Goal: Use online tool/utility: Utilize a website feature to perform a specific function

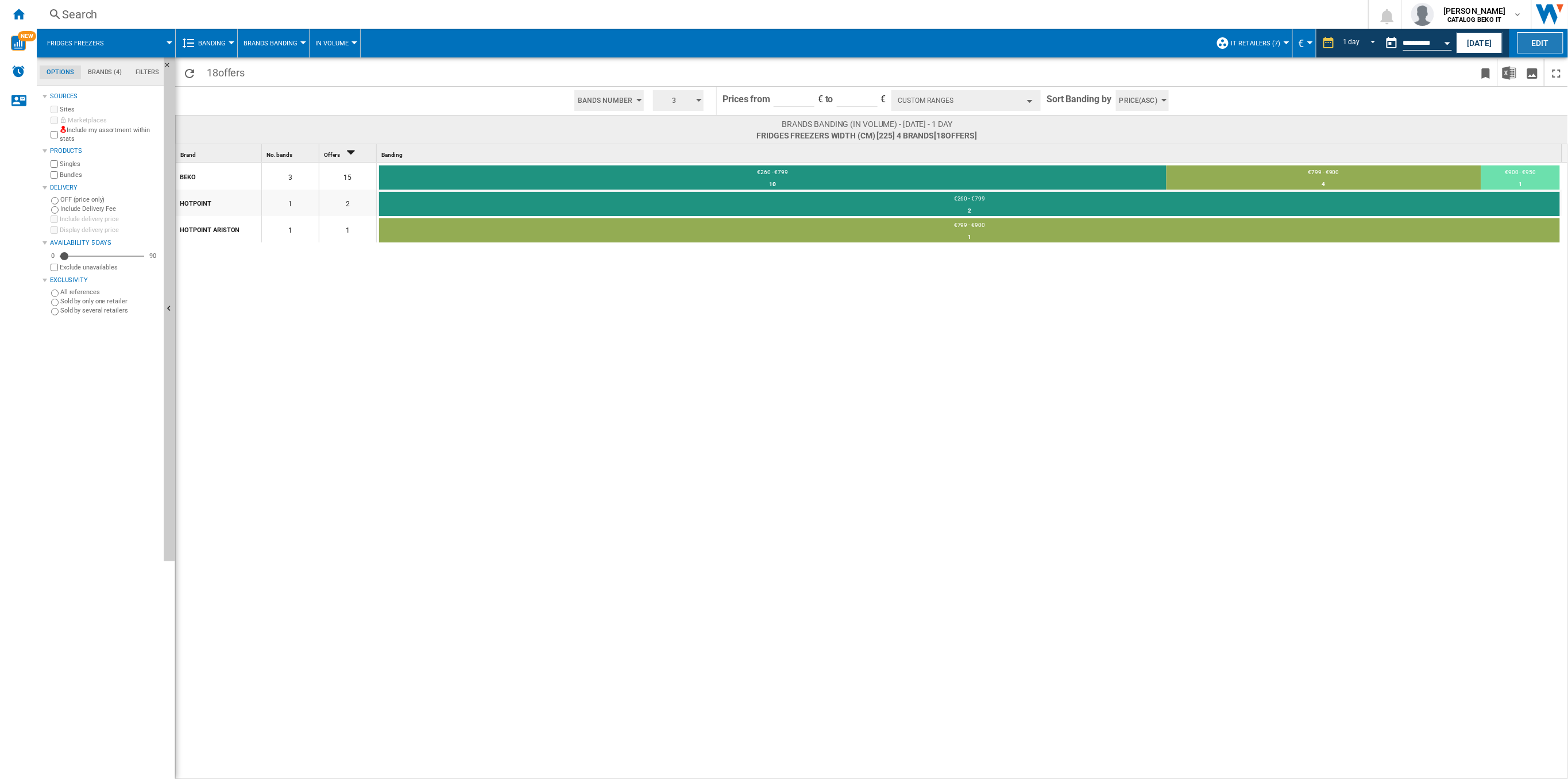
click at [1545, 42] on button "Edit" at bounding box center [1540, 42] width 46 height 21
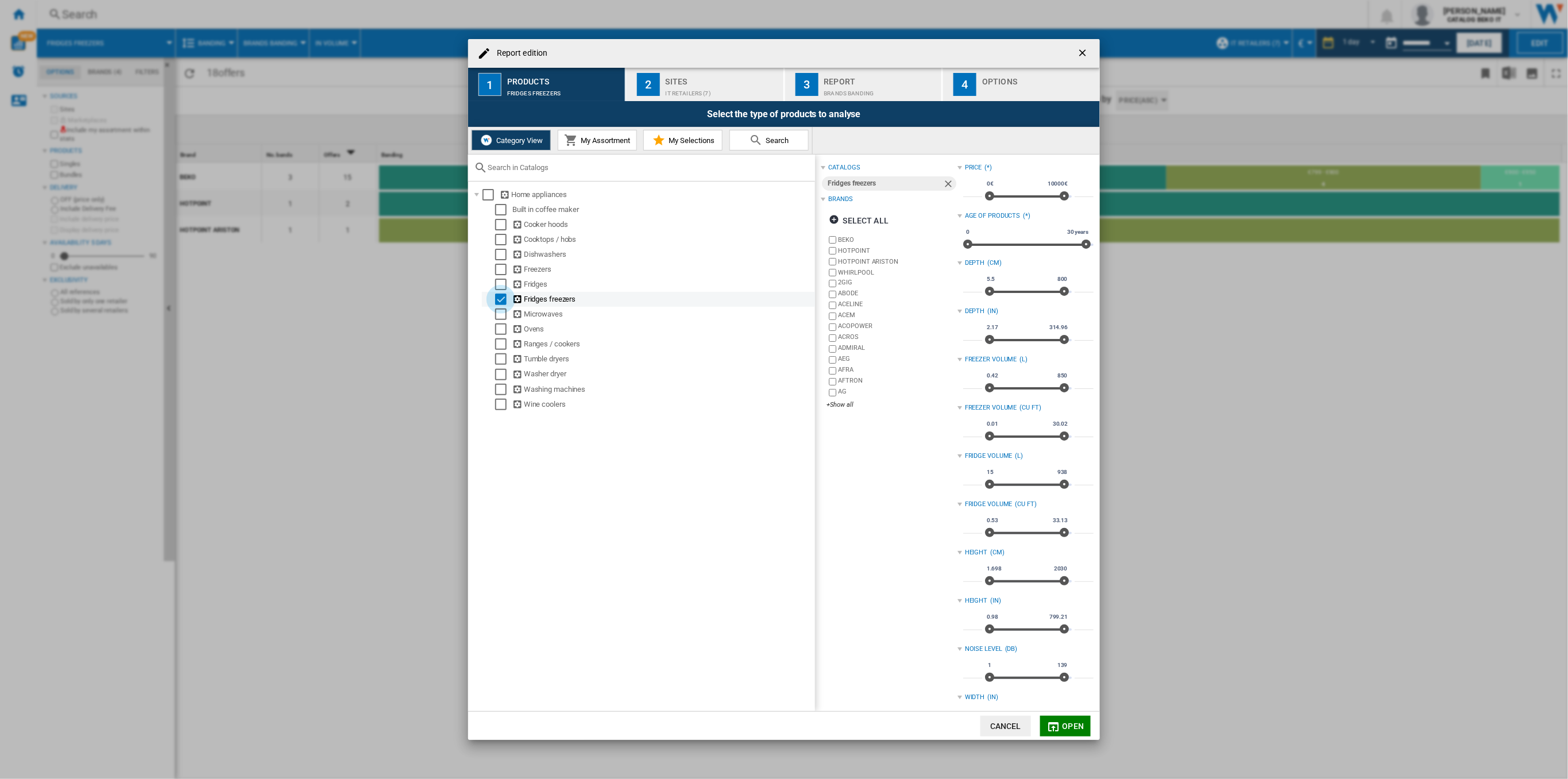
click at [502, 299] on div "Select" at bounding box center [501, 299] width 12 height 12
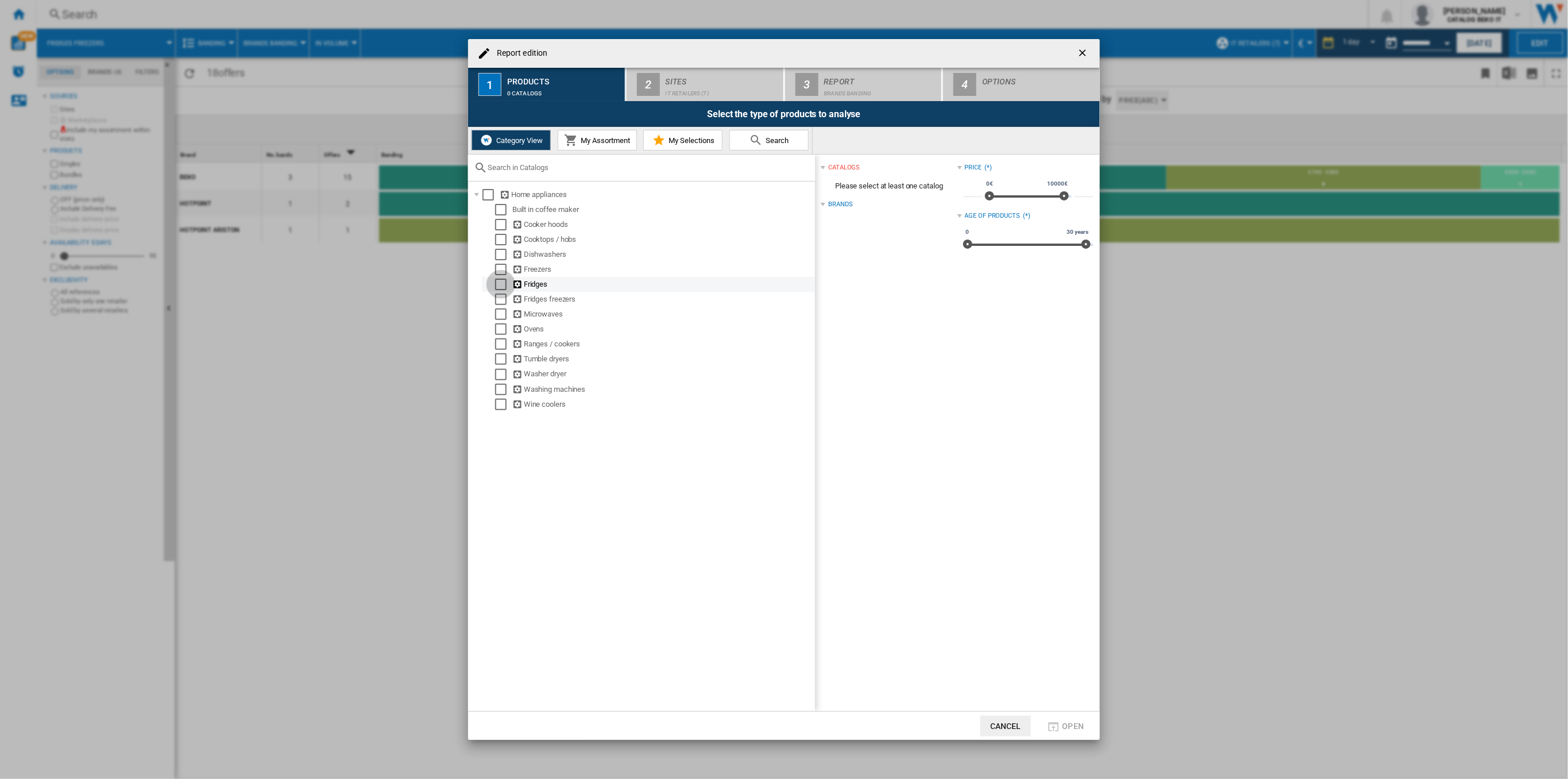
click at [502, 280] on div "Select" at bounding box center [501, 284] width 12 height 12
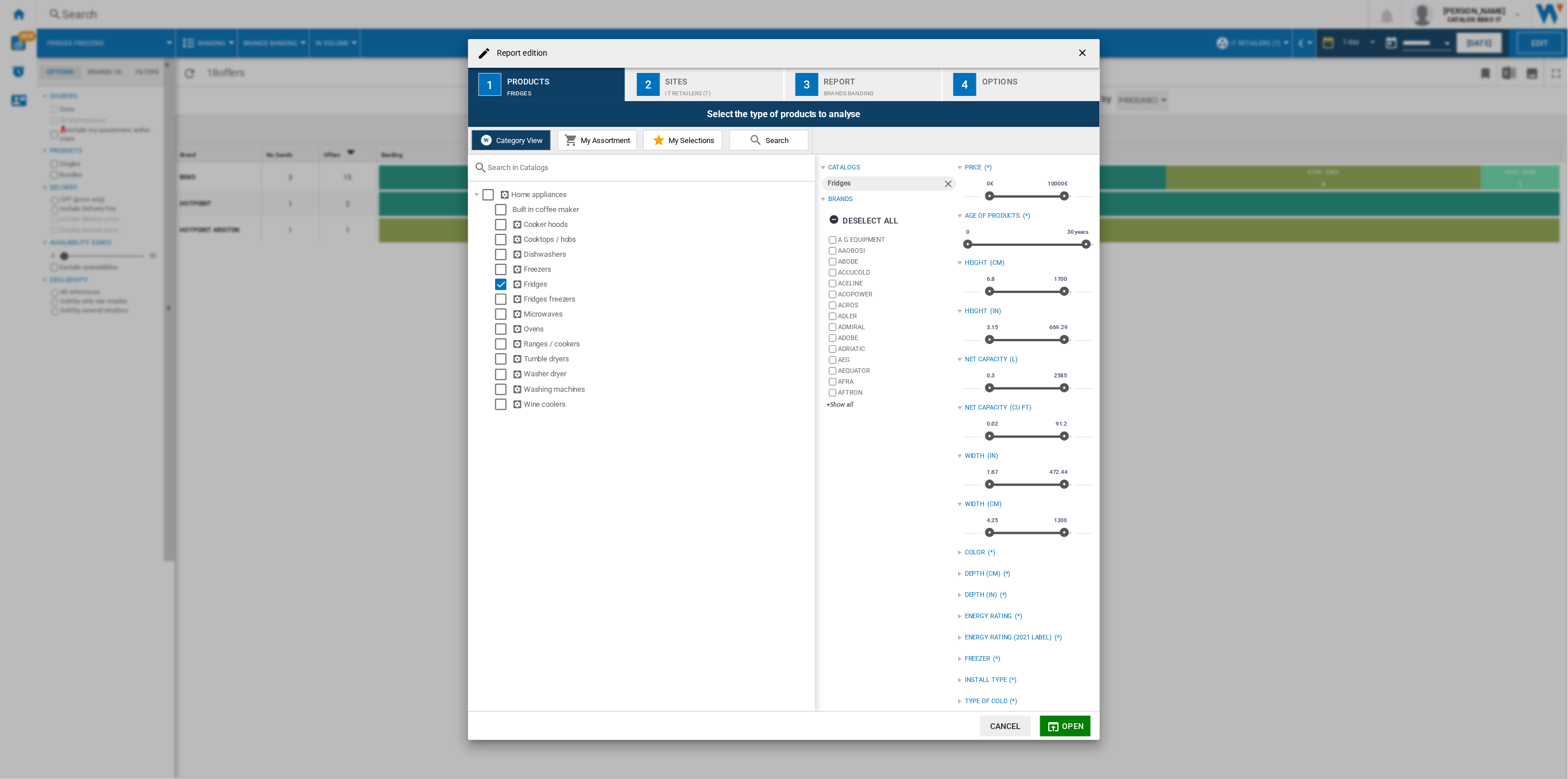
scroll to position [31, 0]
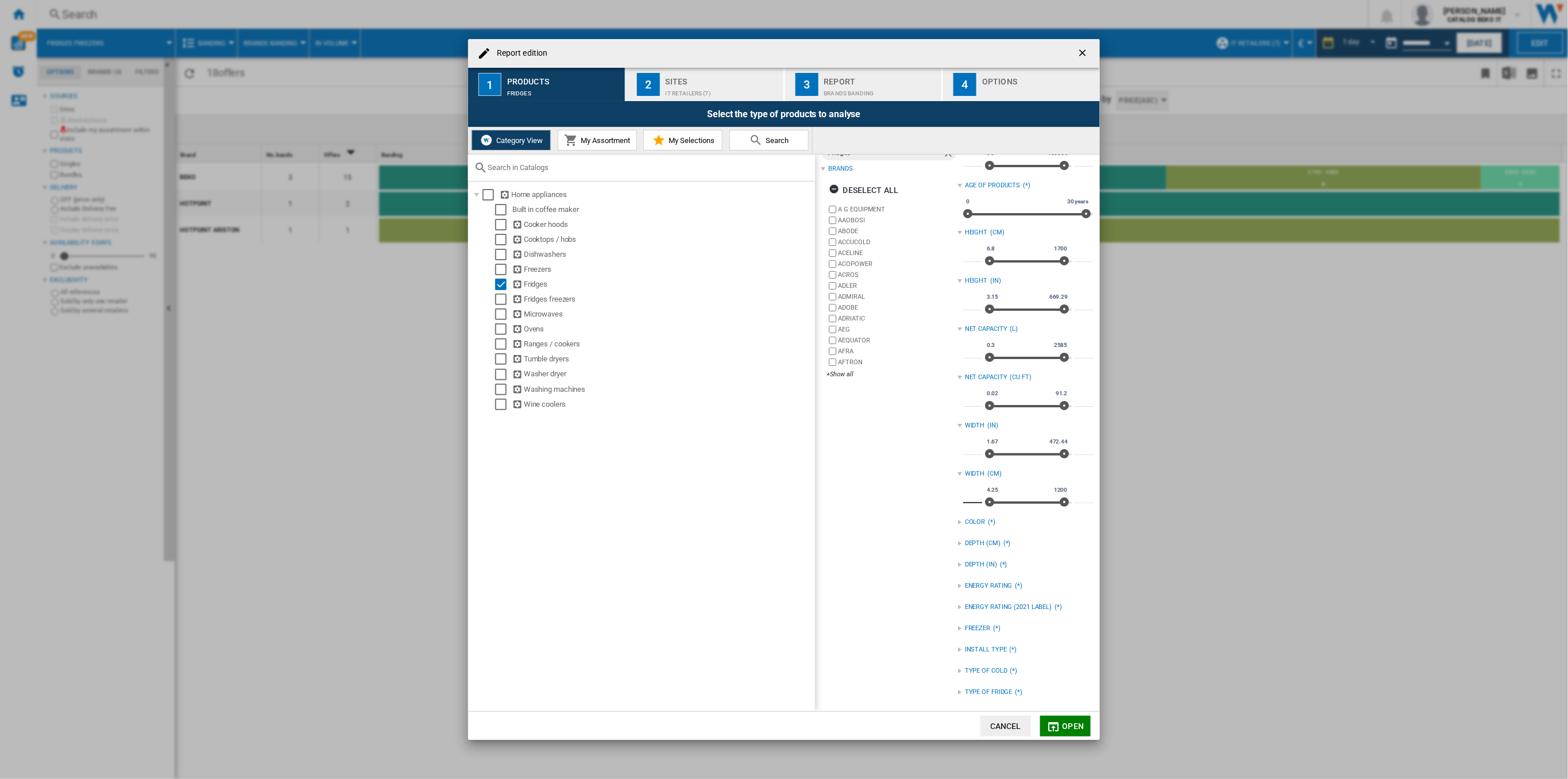
click at [968, 496] on input "****" at bounding box center [973, 497] width 19 height 12
type input "**"
click at [850, 373] on div "+Show all" at bounding box center [891, 373] width 130 height 8
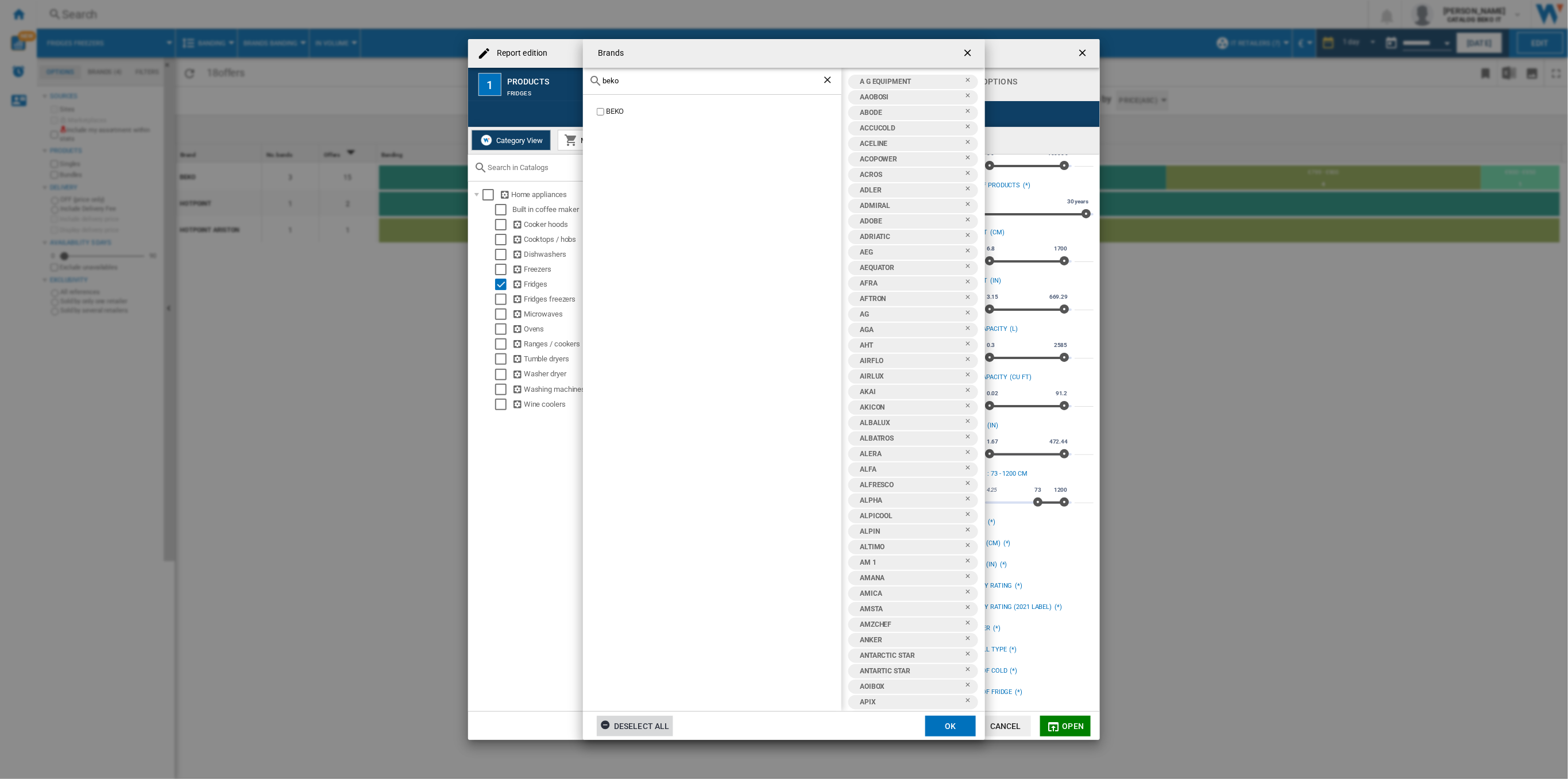
click at [618, 727] on div "Deselect all" at bounding box center [635, 726] width 69 height 20
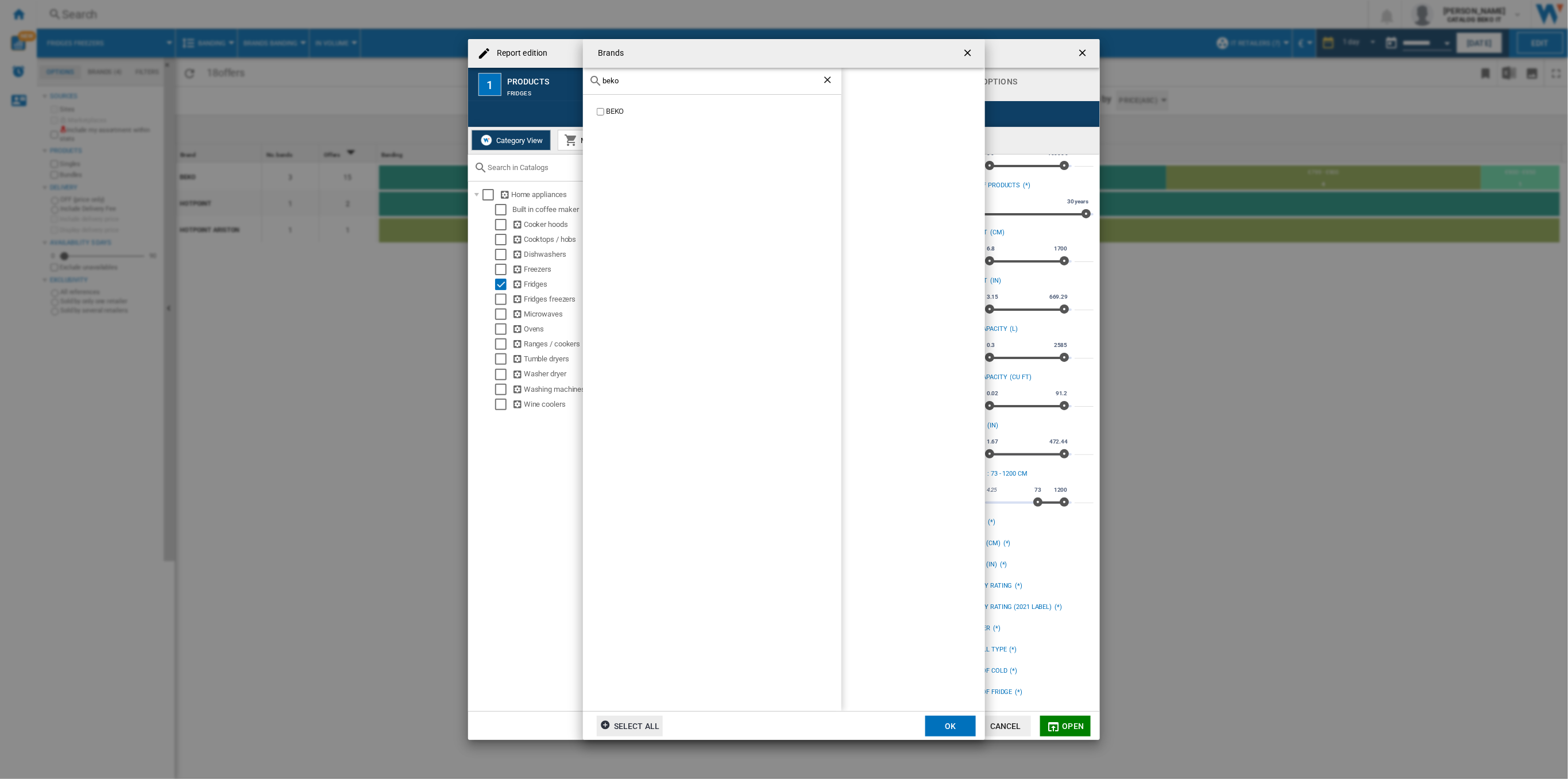
click at [602, 115] on label "BEKO" at bounding box center [718, 111] width 247 height 11
click at [618, 86] on div "beko" at bounding box center [712, 81] width 258 height 27
drag, startPoint x: 620, startPoint y: 80, endPoint x: 581, endPoint y: 81, distance: 39.0
click at [581, 81] on div "Brands beko BEKO BEKO Select all OK" at bounding box center [784, 390] width 1568 height 779
drag, startPoint x: 624, startPoint y: 82, endPoint x: 559, endPoint y: 81, distance: 65.0
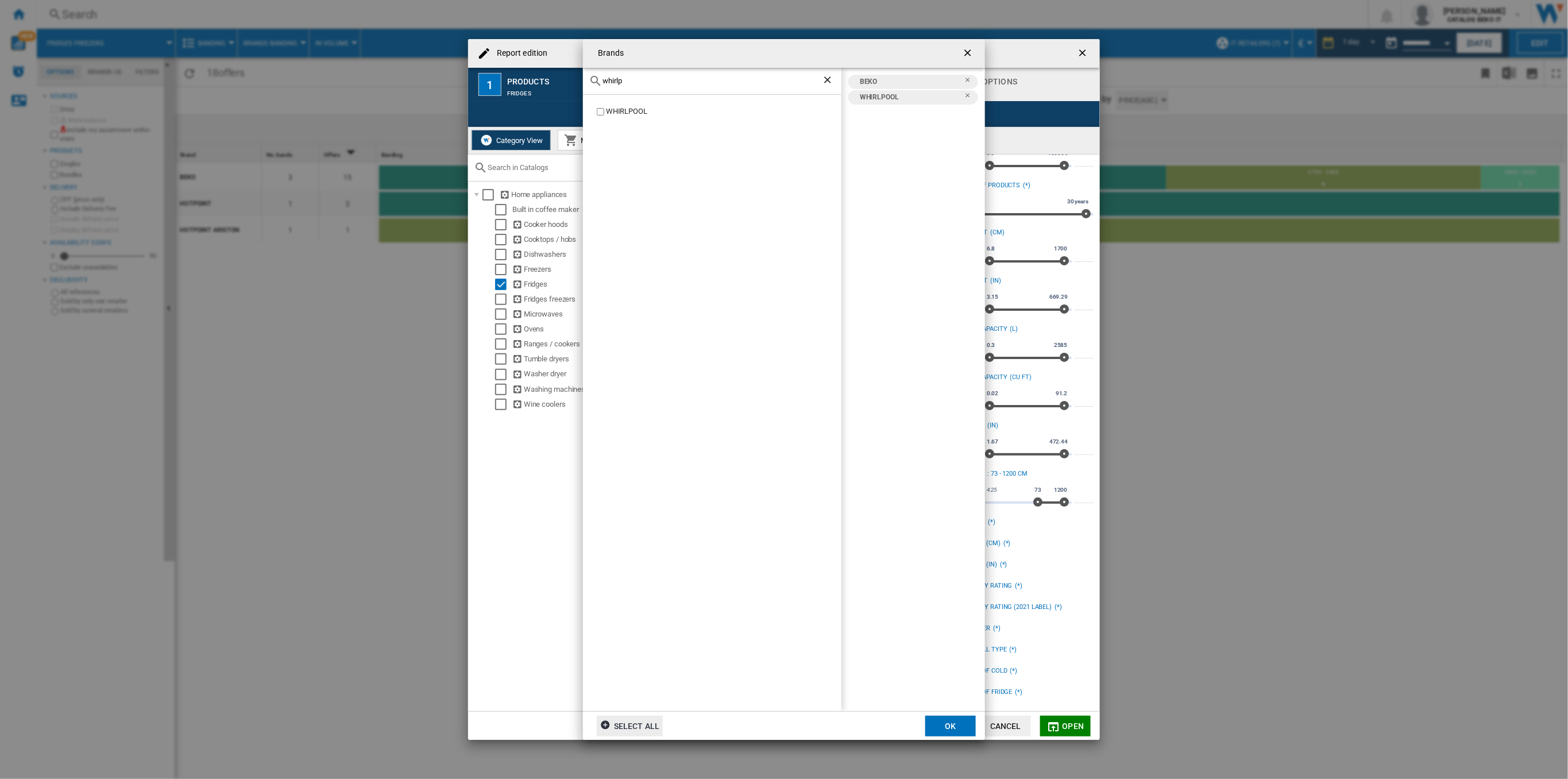
click at [559, 81] on div "Brands whirlp WHIRLPOOL BEKO WHIRLPOOL Select all OK" at bounding box center [784, 390] width 1568 height 779
type input "hotpo"
click at [937, 723] on button "OK" at bounding box center [950, 726] width 51 height 20
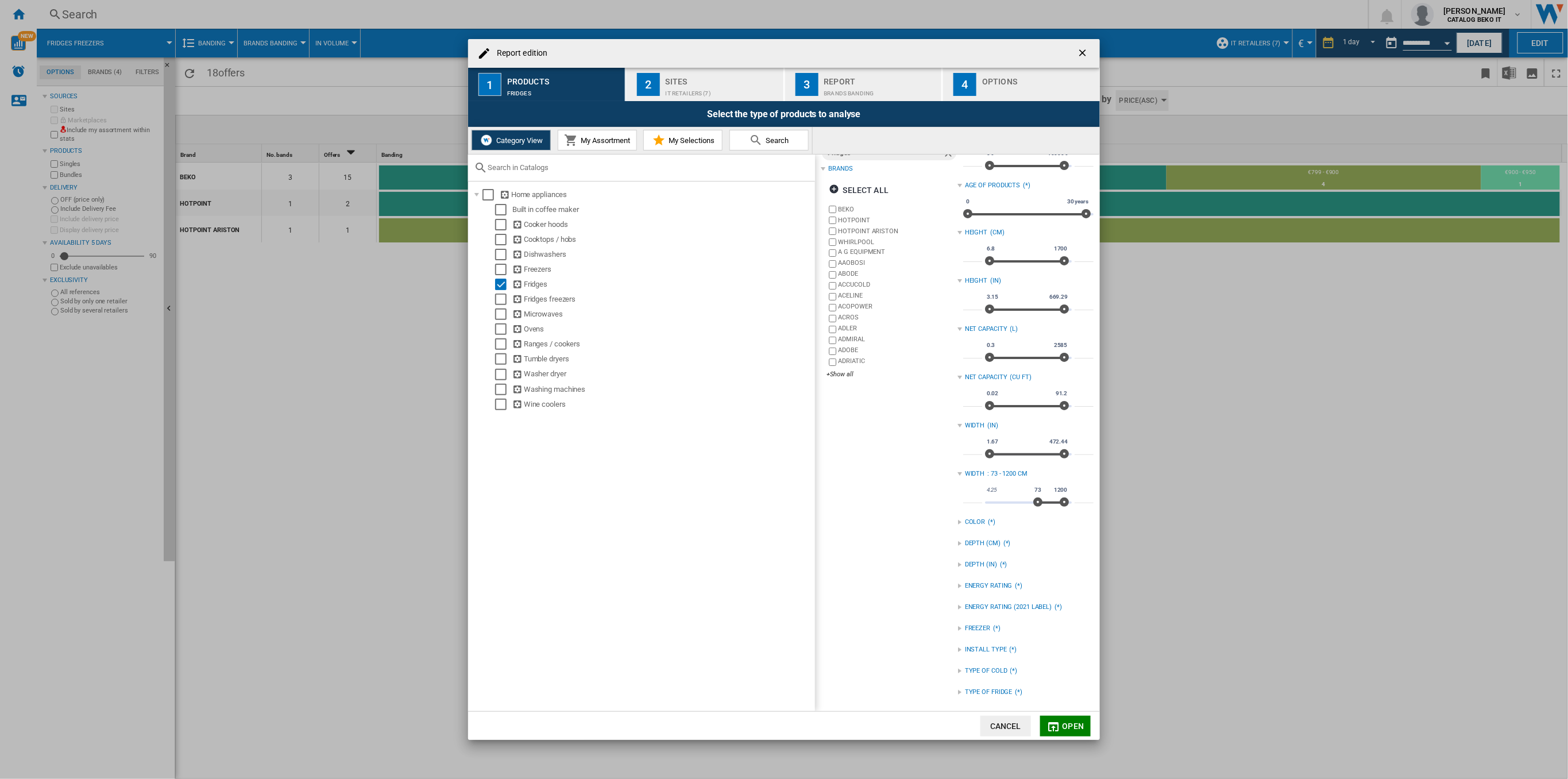
click at [1062, 727] on button "Open" at bounding box center [1065, 726] width 51 height 20
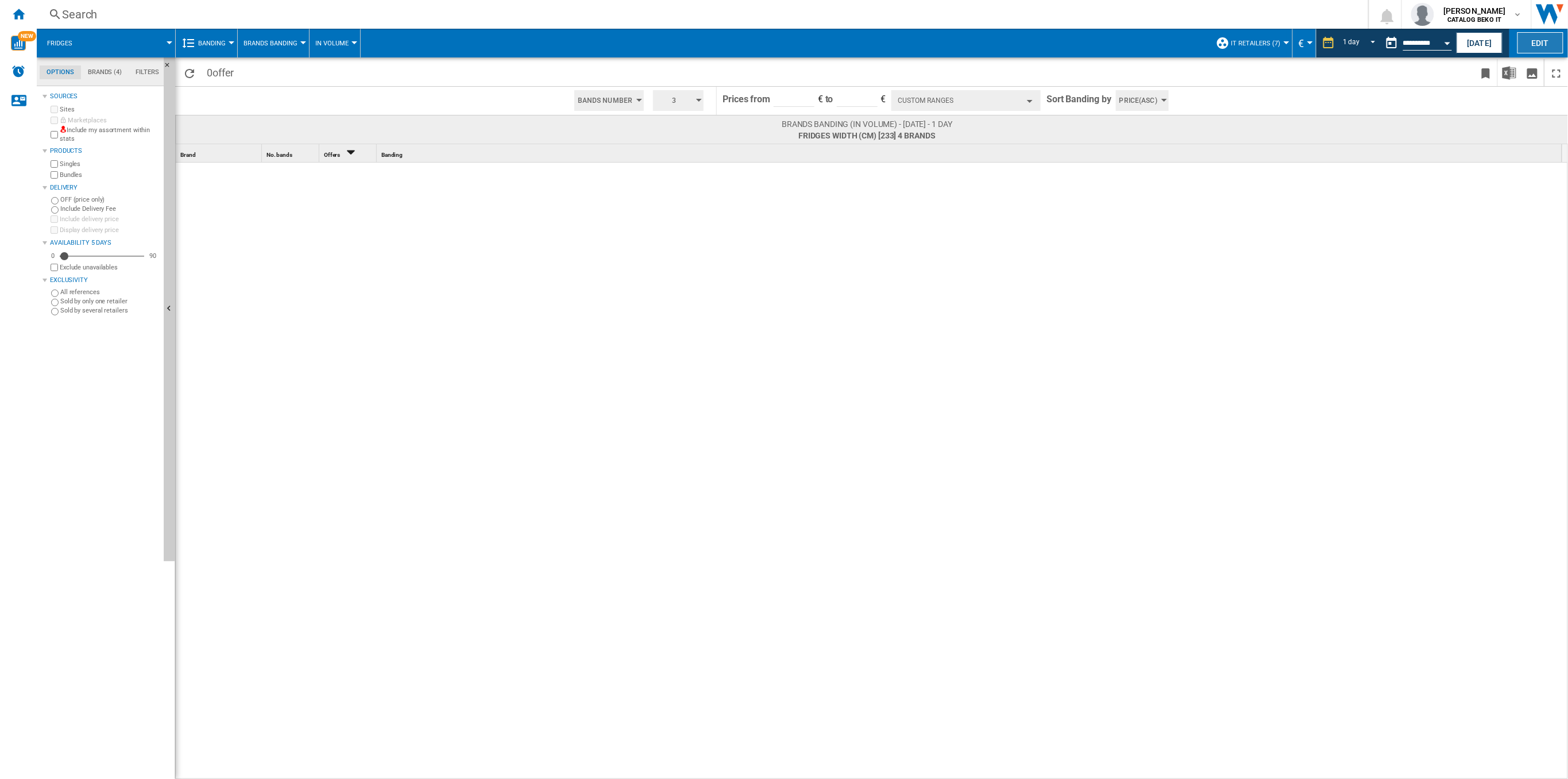
click at [1524, 42] on button "Edit" at bounding box center [1540, 42] width 46 height 21
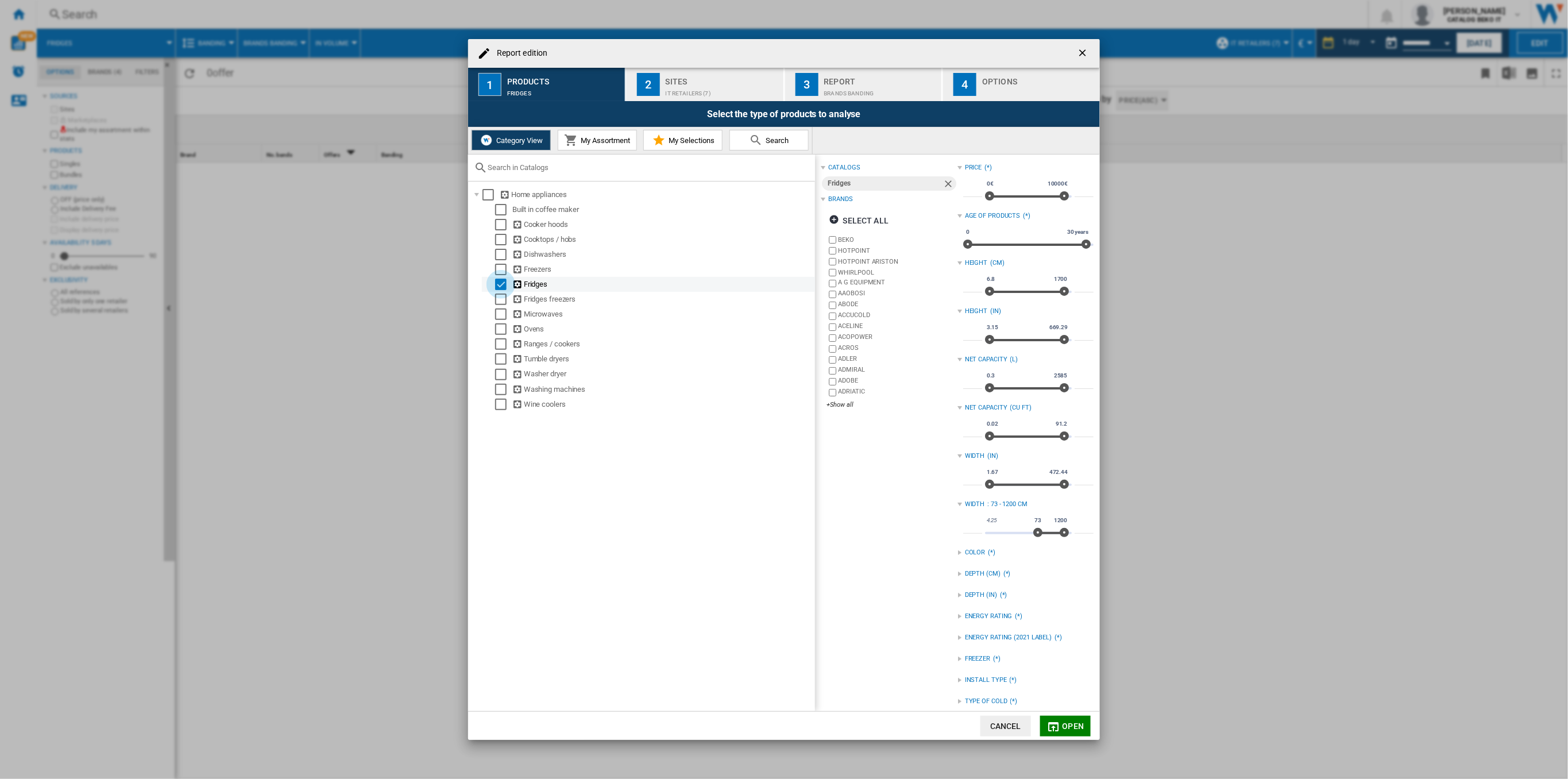
click at [495, 288] on div "Select" at bounding box center [501, 284] width 12 height 12
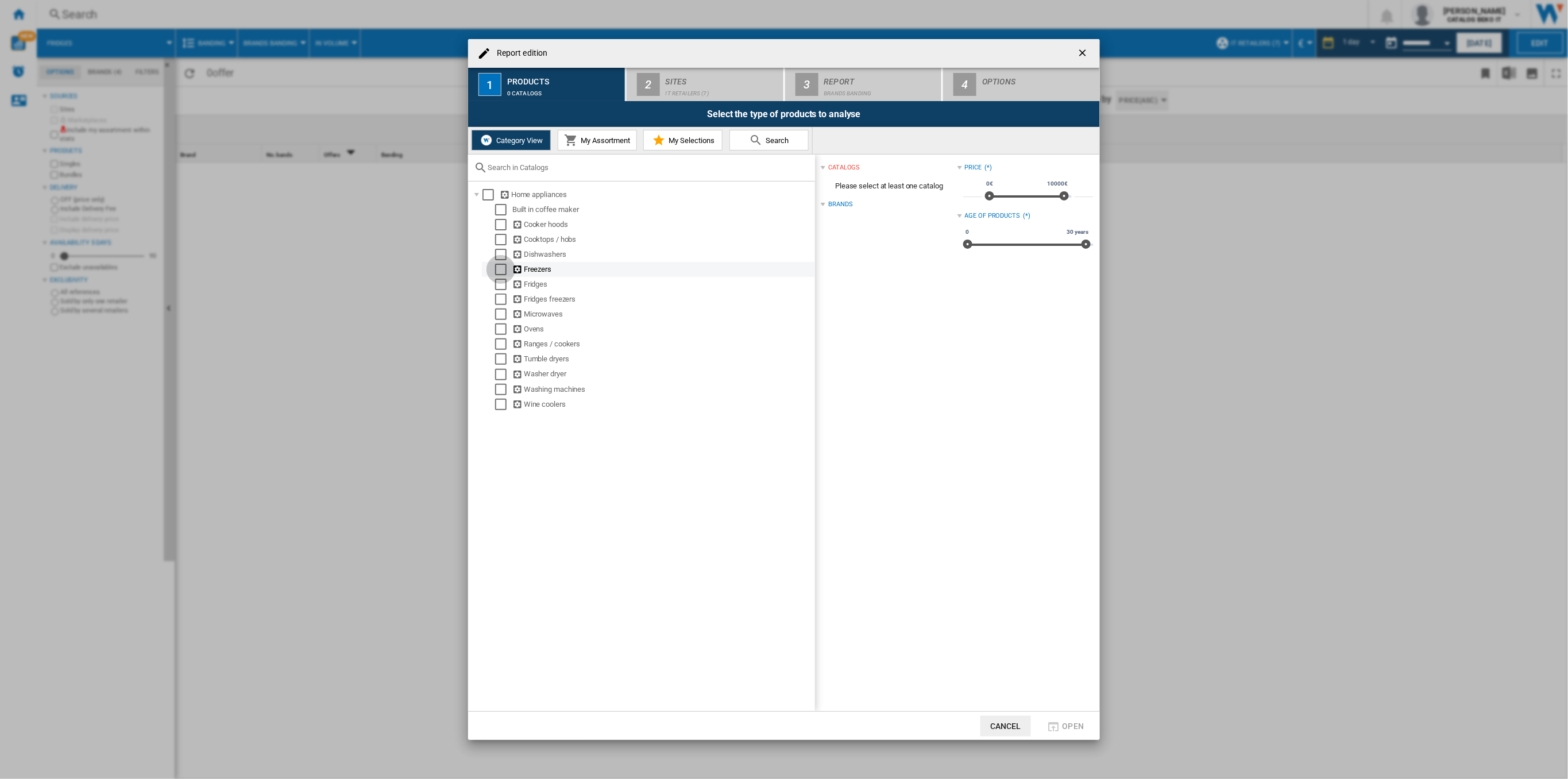
click at [502, 268] on div "Select" at bounding box center [501, 269] width 12 height 12
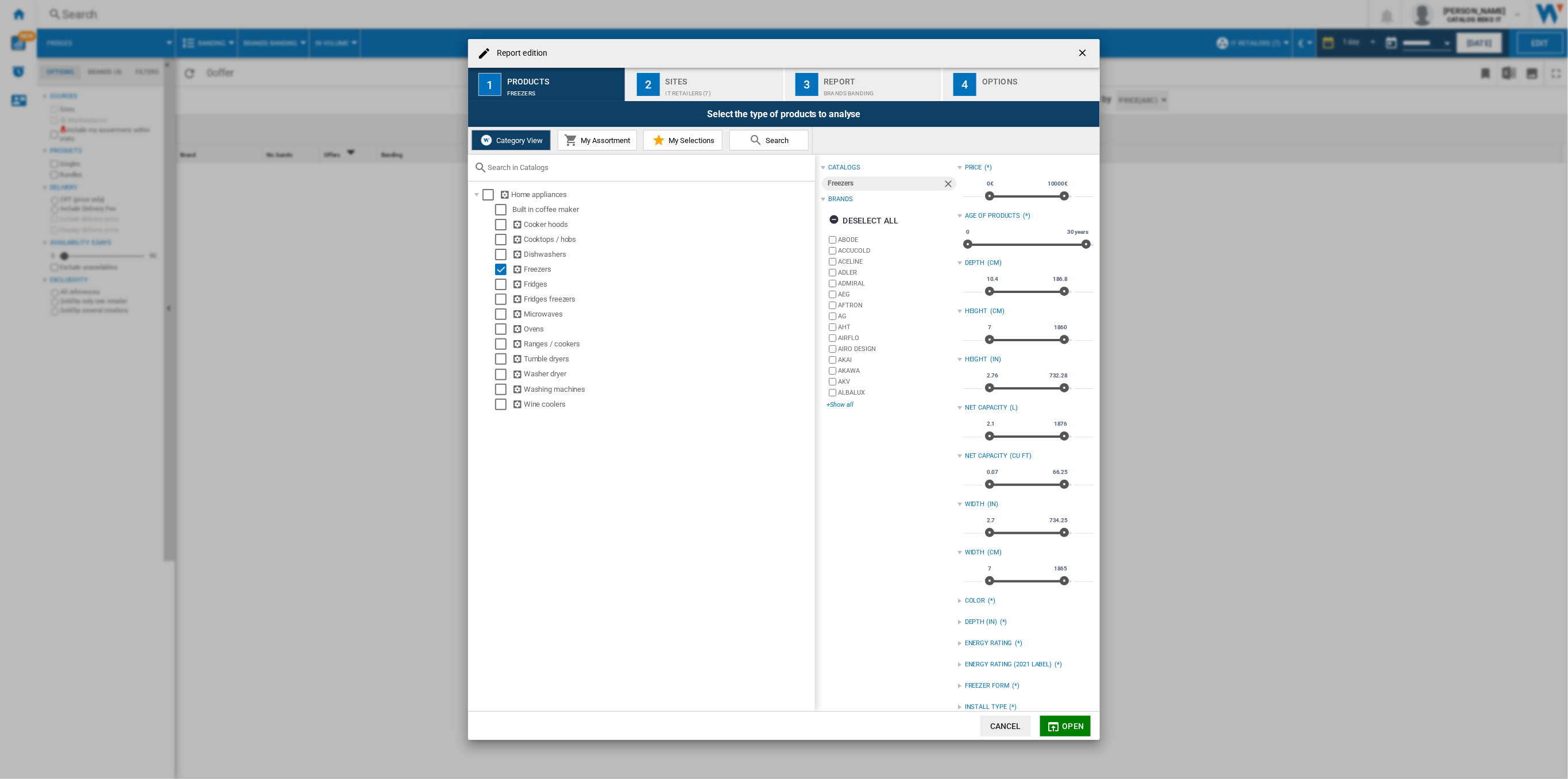
click at [834, 404] on div "+Show all" at bounding box center [891, 404] width 130 height 8
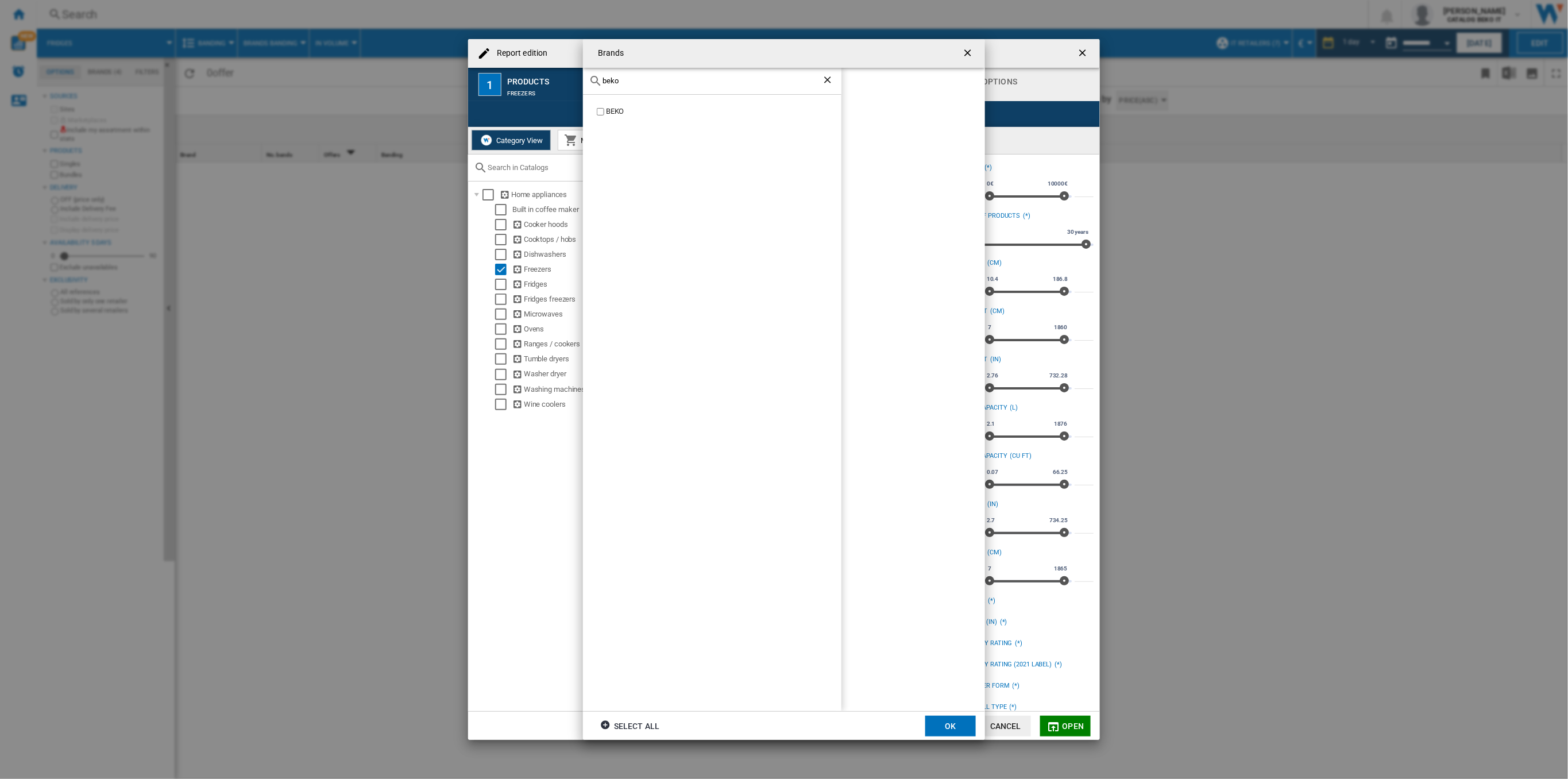
click at [639, 113] on div "BEKO" at bounding box center [724, 111] width 236 height 11
drag, startPoint x: 616, startPoint y: 79, endPoint x: 592, endPoint y: 81, distance: 24.1
click at [592, 81] on div "beko" at bounding box center [712, 81] width 258 height 27
drag, startPoint x: 623, startPoint y: 82, endPoint x: 561, endPoint y: 74, distance: 62.5
click at [561, 74] on div "Brands beko BEKO BEKO Select all OK" at bounding box center [784, 390] width 1568 height 779
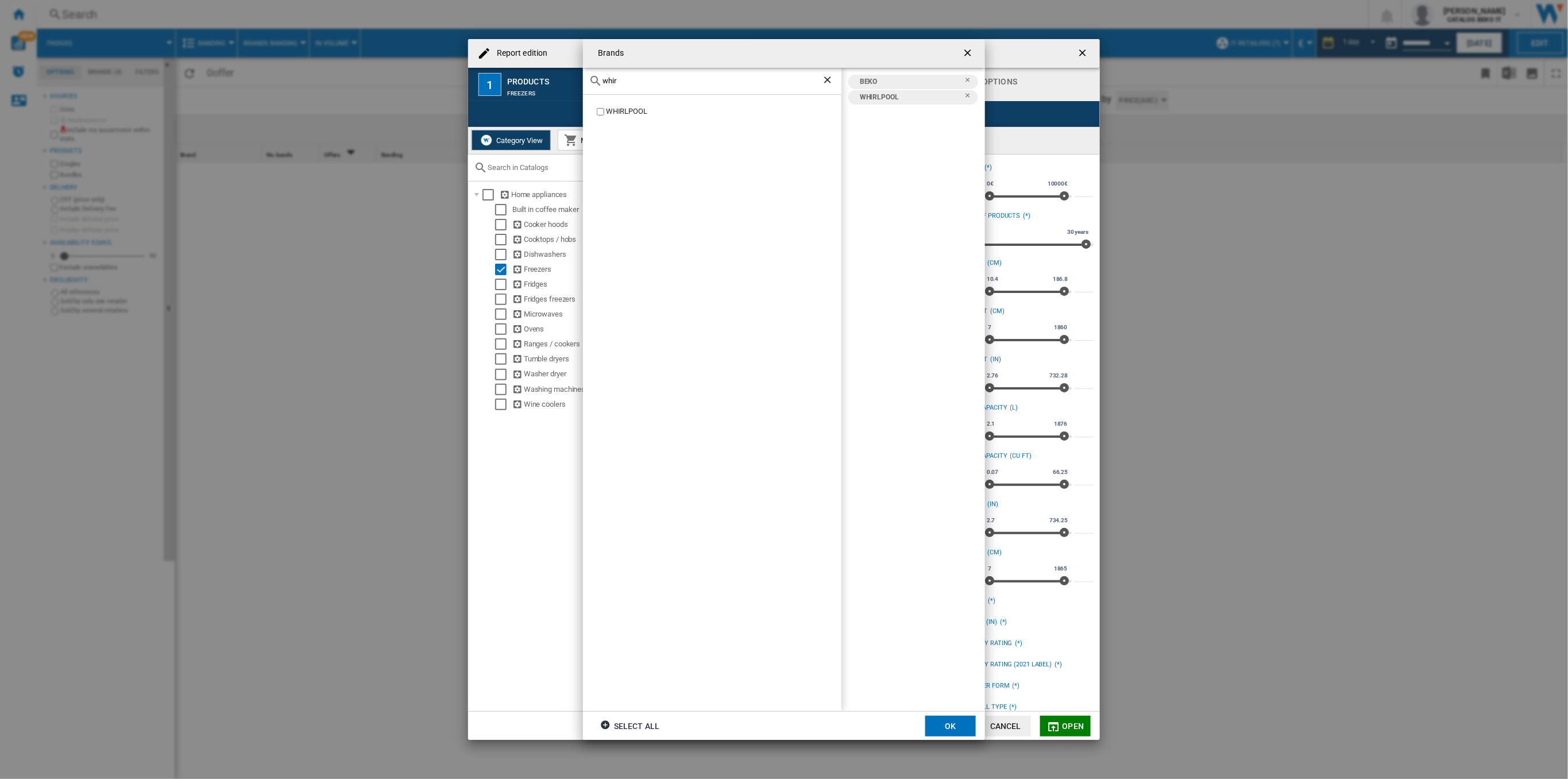
drag, startPoint x: 634, startPoint y: 77, endPoint x: 559, endPoint y: 77, distance: 75.0
click at [559, 77] on div "Brands whir WHIRLPOOL BEKO WHIRLPOOL Select all OK" at bounding box center [784, 390] width 1568 height 779
type input "hot"
click at [607, 113] on div "HOTPOINT" at bounding box center [724, 111] width 236 height 11
click at [609, 124] on div "HOTPOINT ARISTON" at bounding box center [724, 122] width 236 height 11
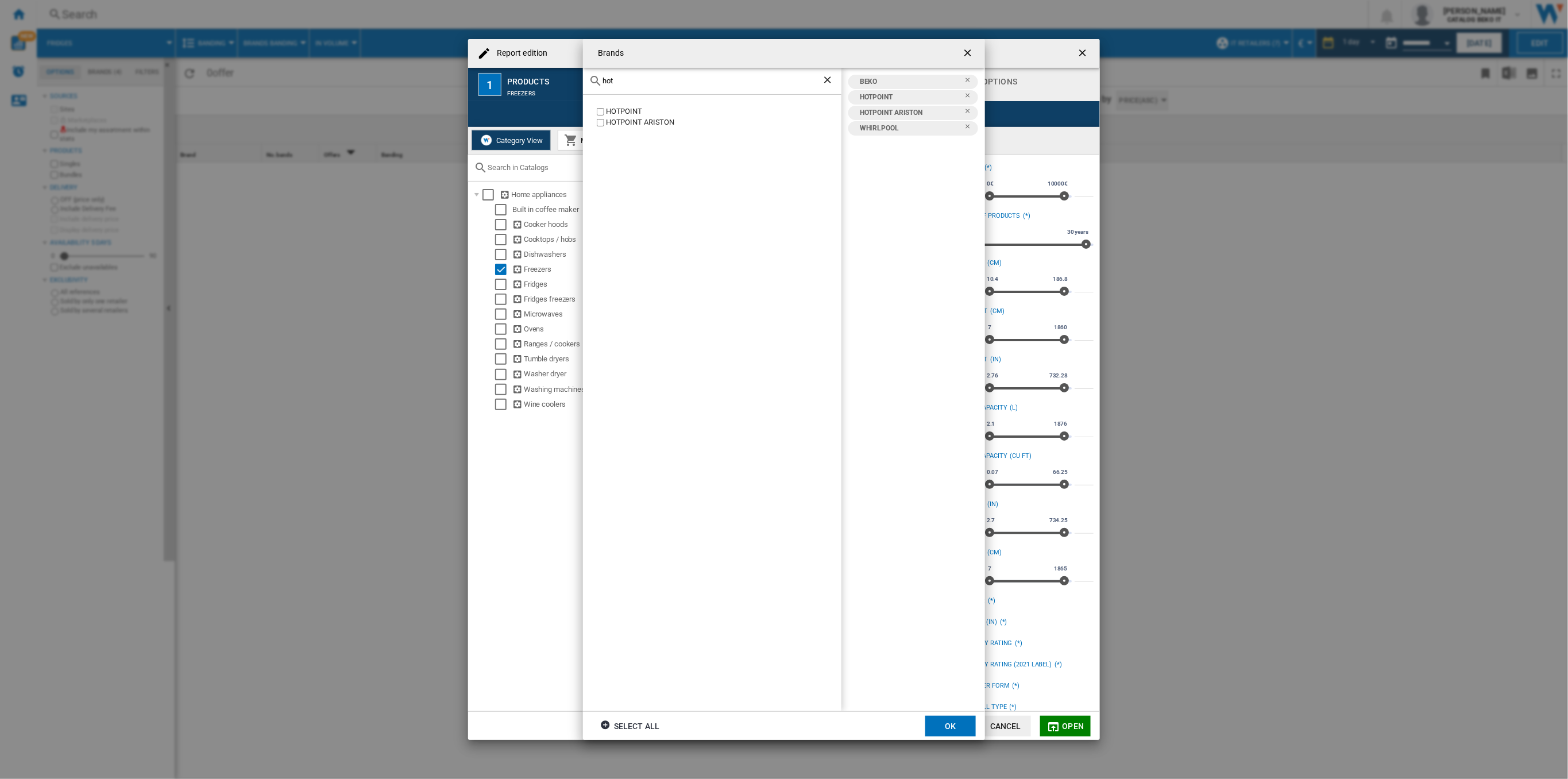
click at [957, 718] on button "OK" at bounding box center [950, 726] width 51 height 20
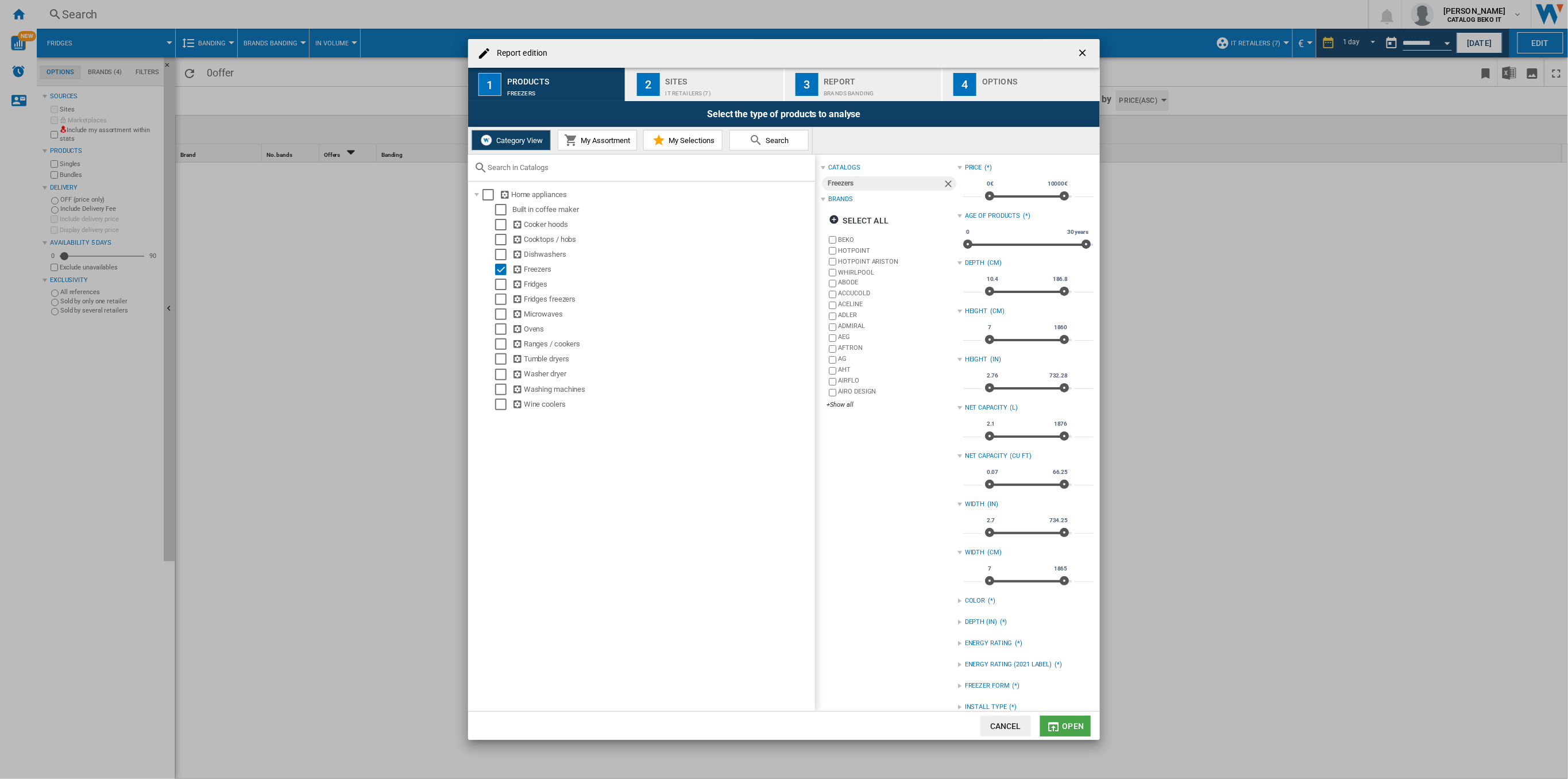
click at [1083, 719] on button "Open" at bounding box center [1065, 726] width 51 height 20
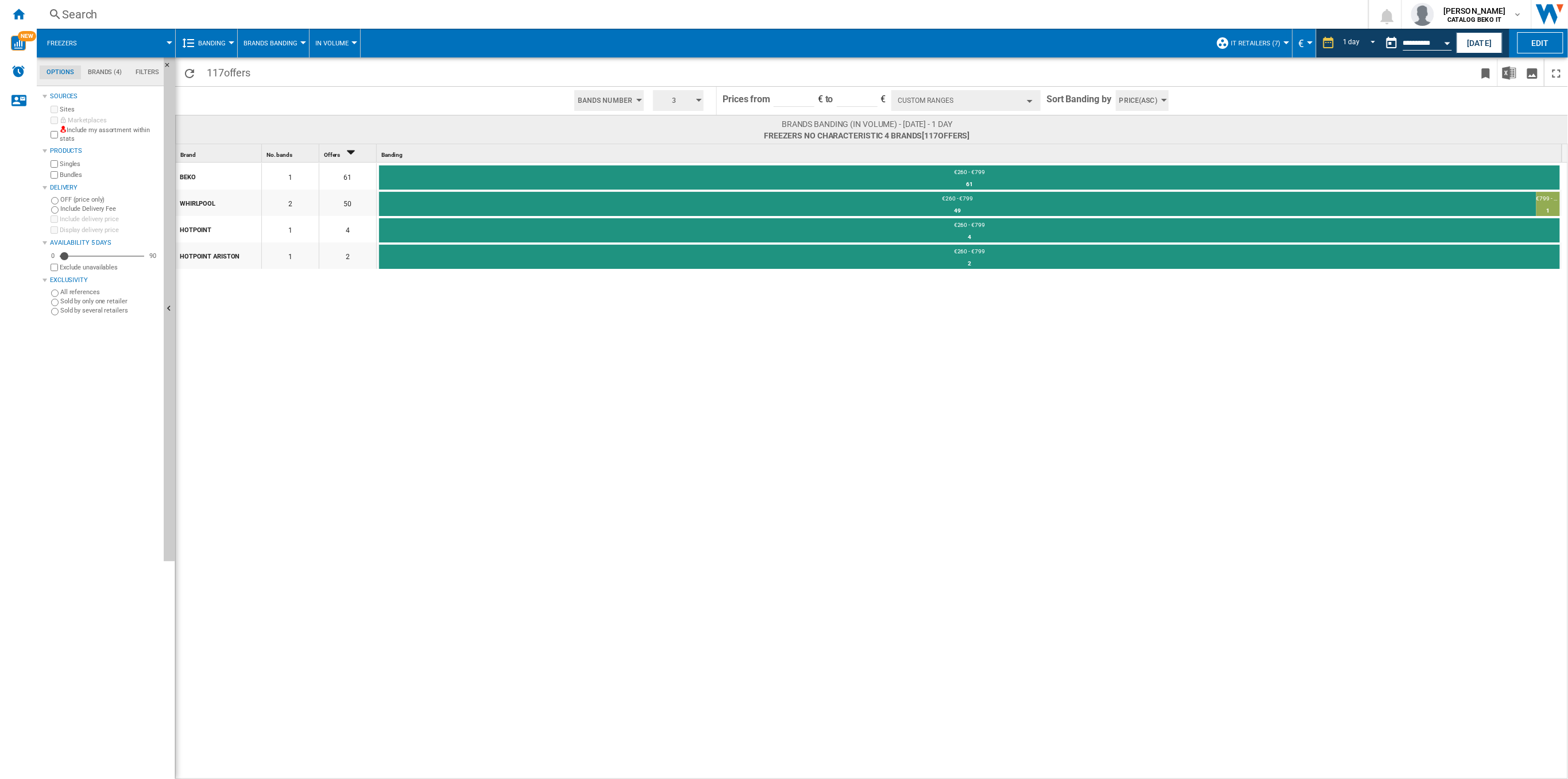
click at [1028, 97] on button "Custom Ranges" at bounding box center [966, 101] width 149 height 20
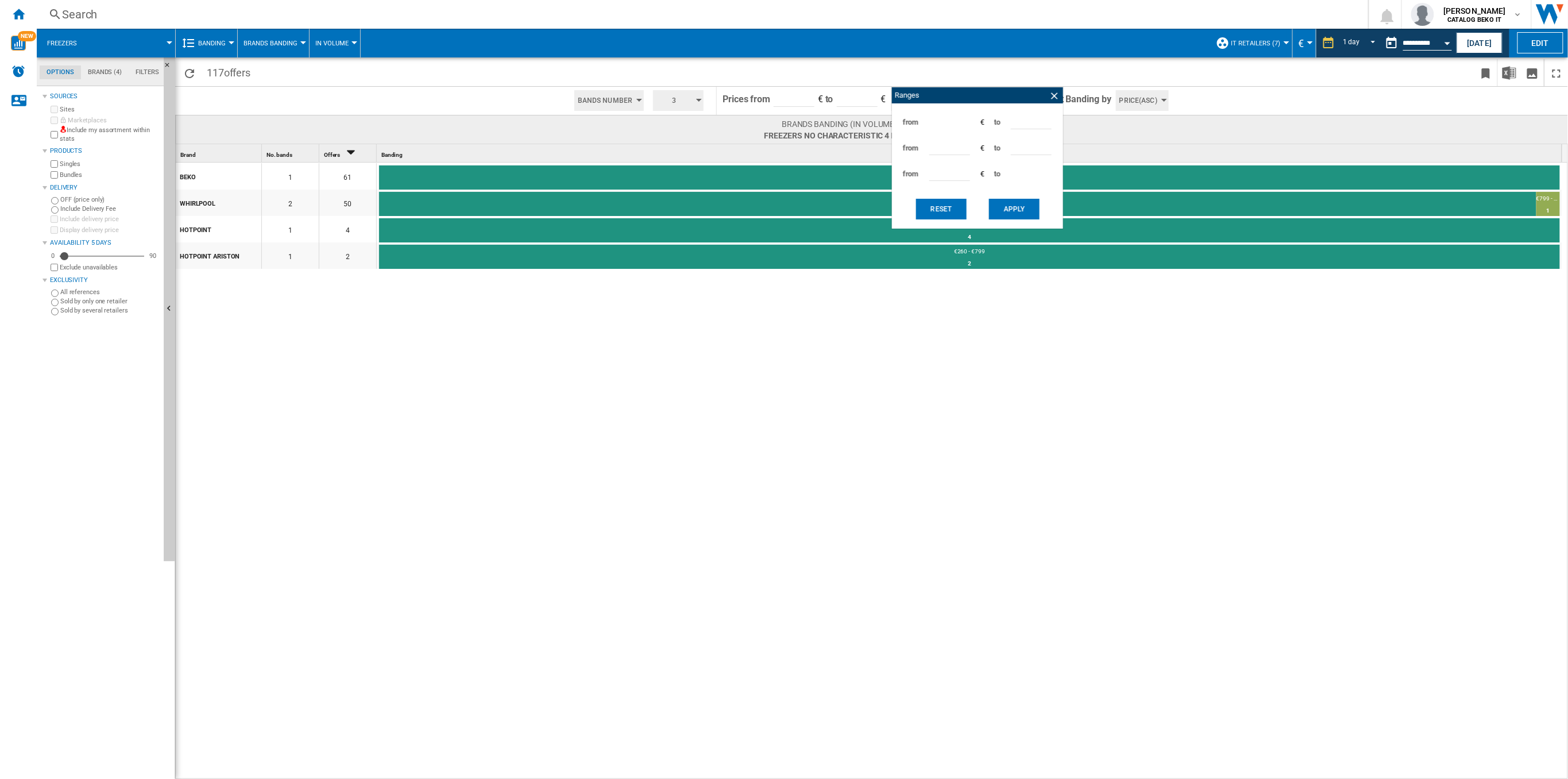
click at [852, 413] on div "BEKO 1 61 €260 - €799 61 100% WHIRLPOOL 2 50 €260 - €799 49 98% €799 - €900 1 2…" at bounding box center [872, 472] width 1394 height 618
click at [999, 209] on button "Apply" at bounding box center [1014, 209] width 51 height 20
click at [1016, 214] on button "Apply" at bounding box center [1014, 209] width 51 height 20
click at [1057, 95] on ng-md-icon at bounding box center [1055, 96] width 12 height 12
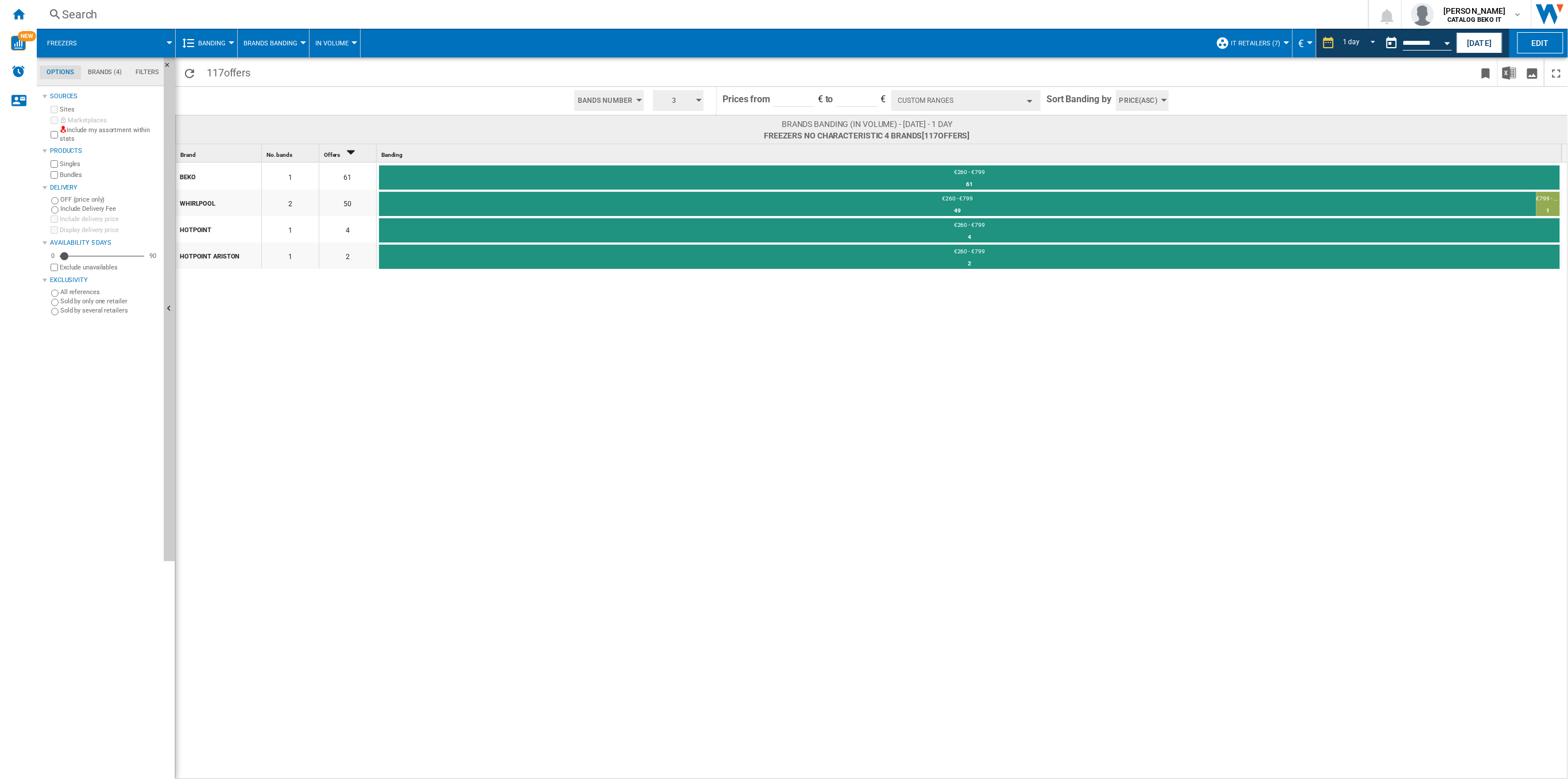
click at [855, 97] on input "******" at bounding box center [857, 98] width 41 height 17
click at [925, 101] on button "Custom Ranges" at bounding box center [966, 101] width 149 height 20
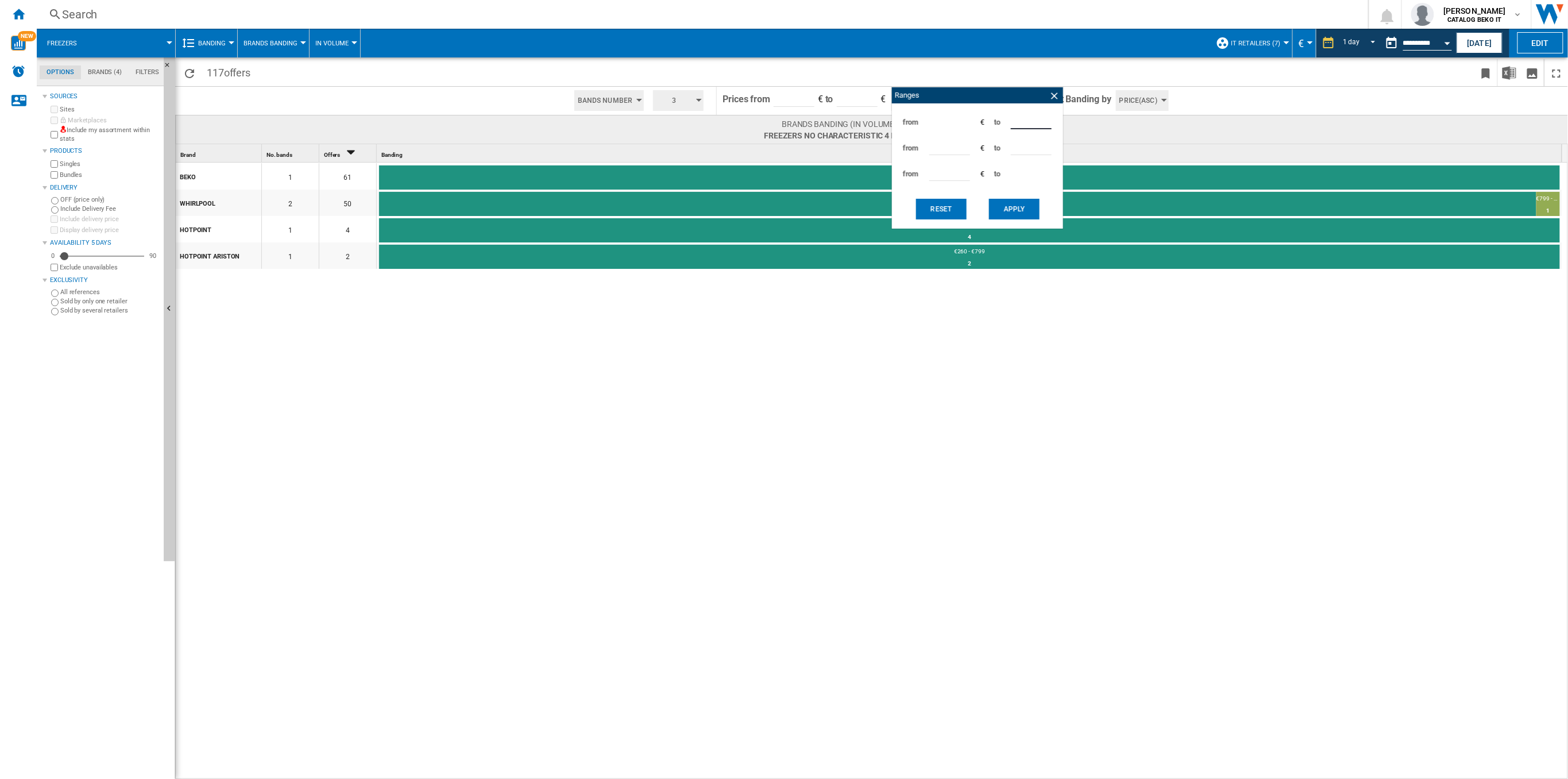
click at [947, 124] on div "from *** € to ***" at bounding box center [977, 122] width 160 height 26
type input "***"
drag, startPoint x: 950, startPoint y: 151, endPoint x: 859, endPoint y: 152, distance: 91.0
click at [859, 152] on div "117 offers Bands Number Bands Number Bands Amount 3 3 4 5 6 7 8 9 10" at bounding box center [871, 418] width 1393 height 721
type input "***"
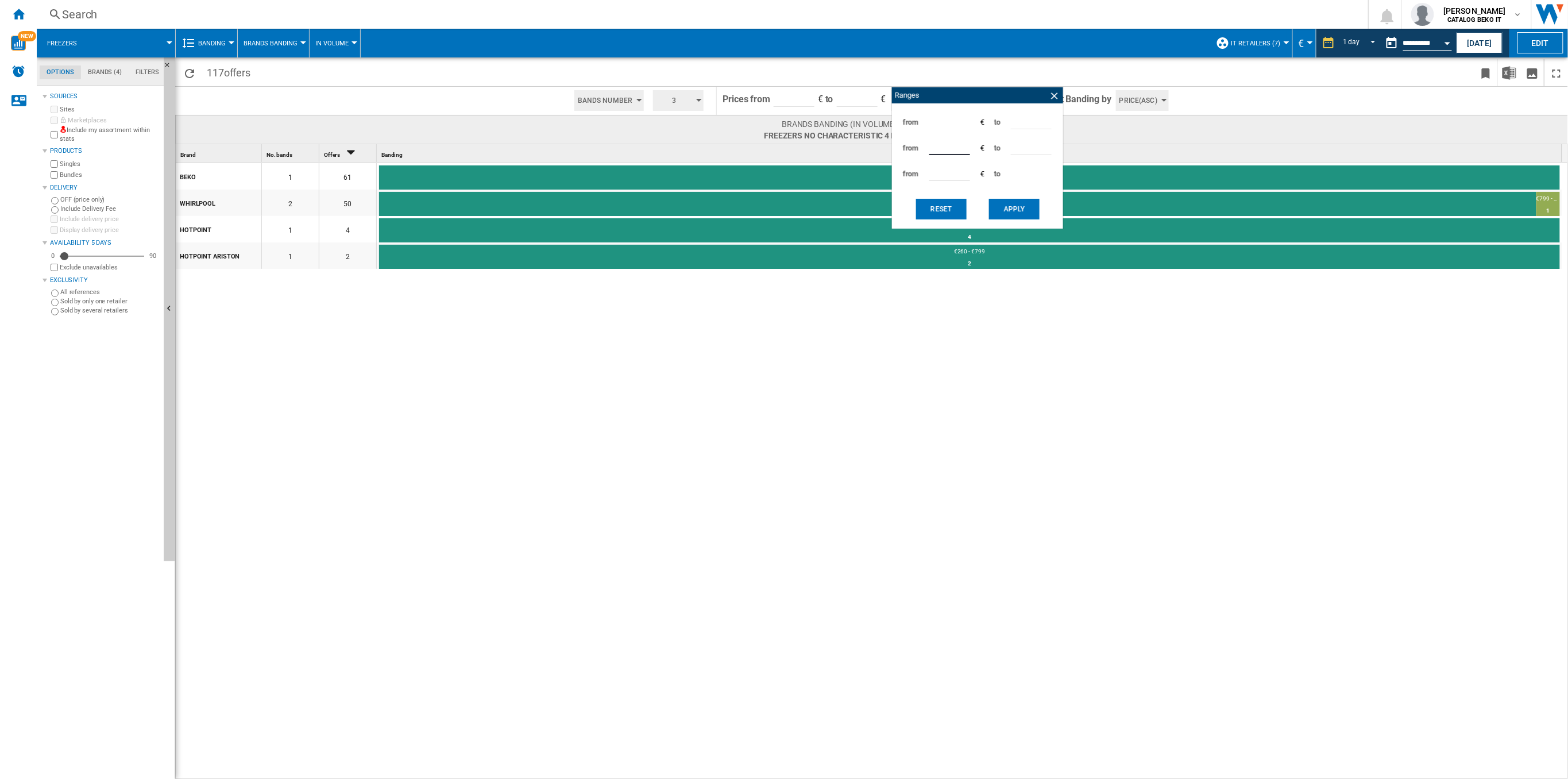
click at [1016, 211] on button "Apply" at bounding box center [1014, 209] width 51 height 20
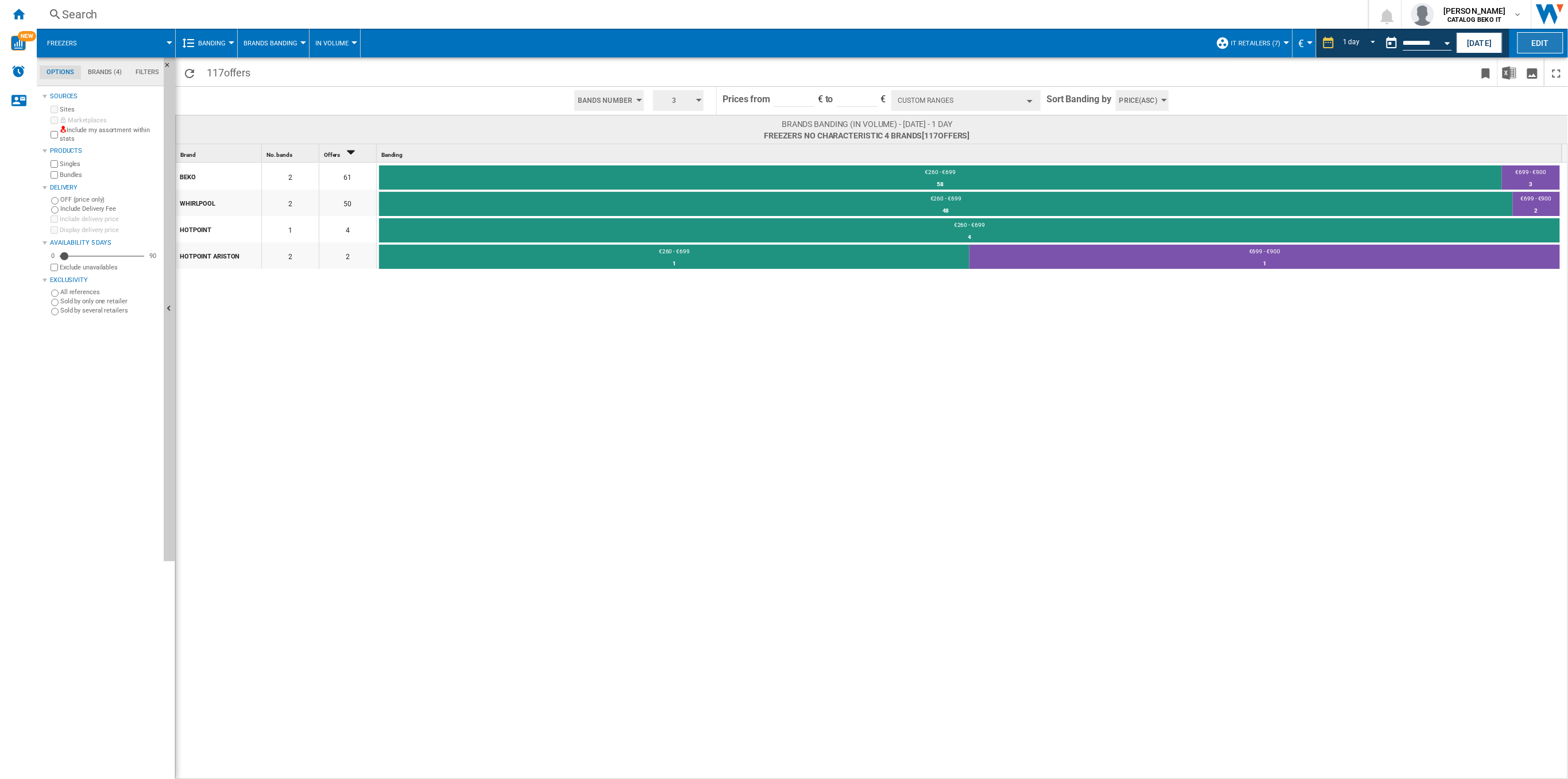
click at [1544, 40] on button "Edit" at bounding box center [1540, 42] width 46 height 21
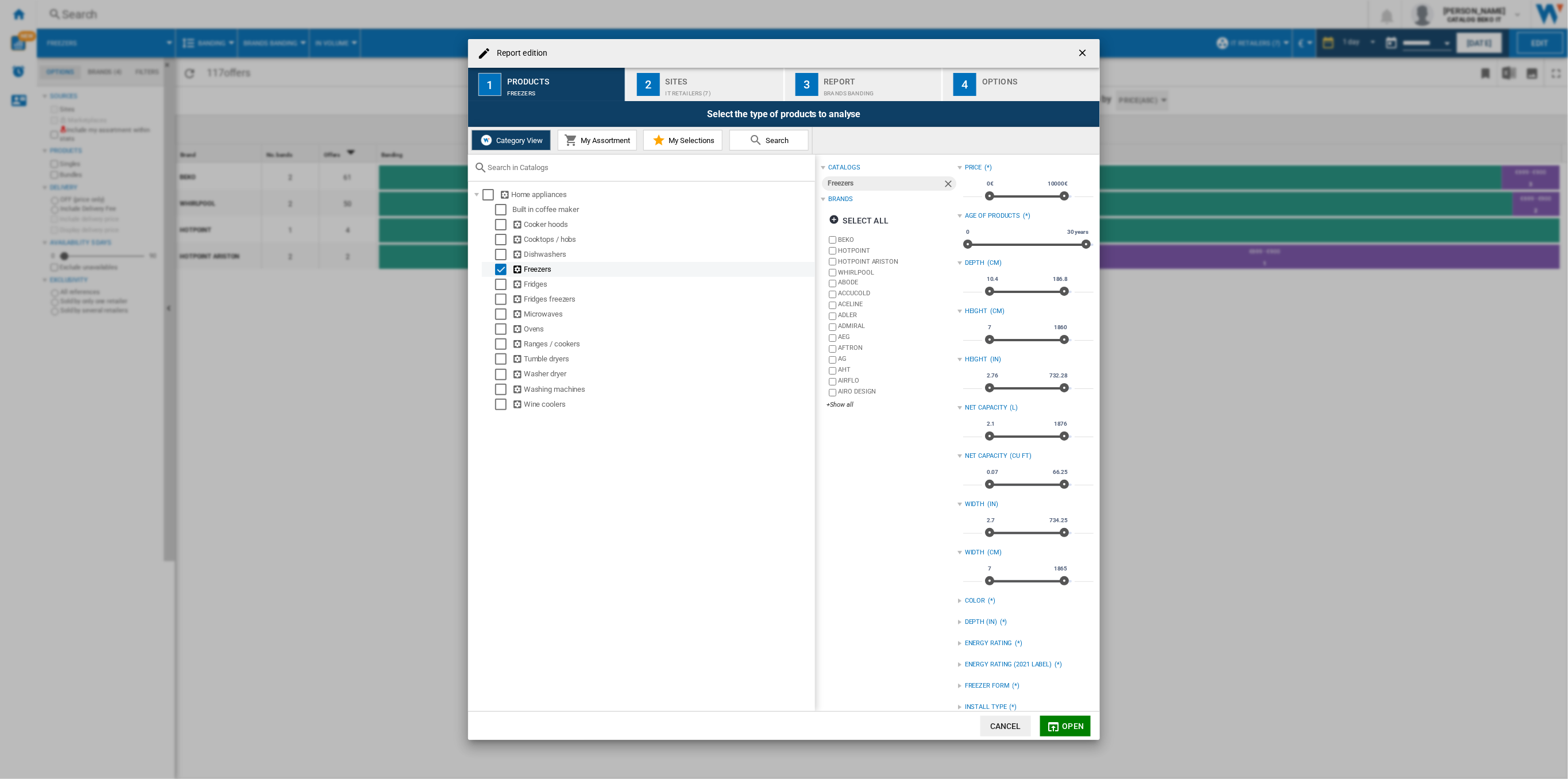
click at [501, 268] on div "Select" at bounding box center [501, 269] width 12 height 12
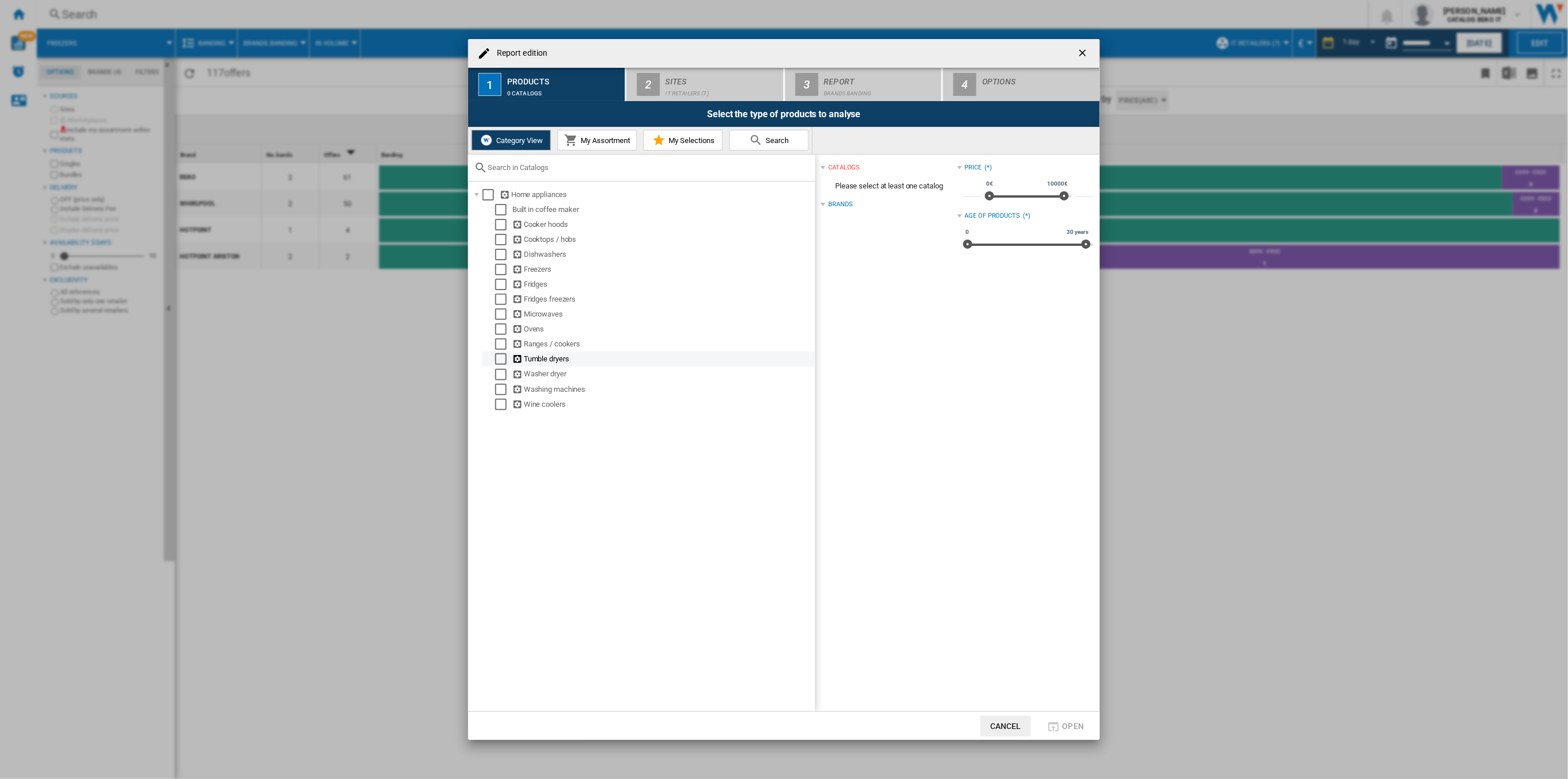
click at [506, 357] on div "Select" at bounding box center [501, 359] width 12 height 12
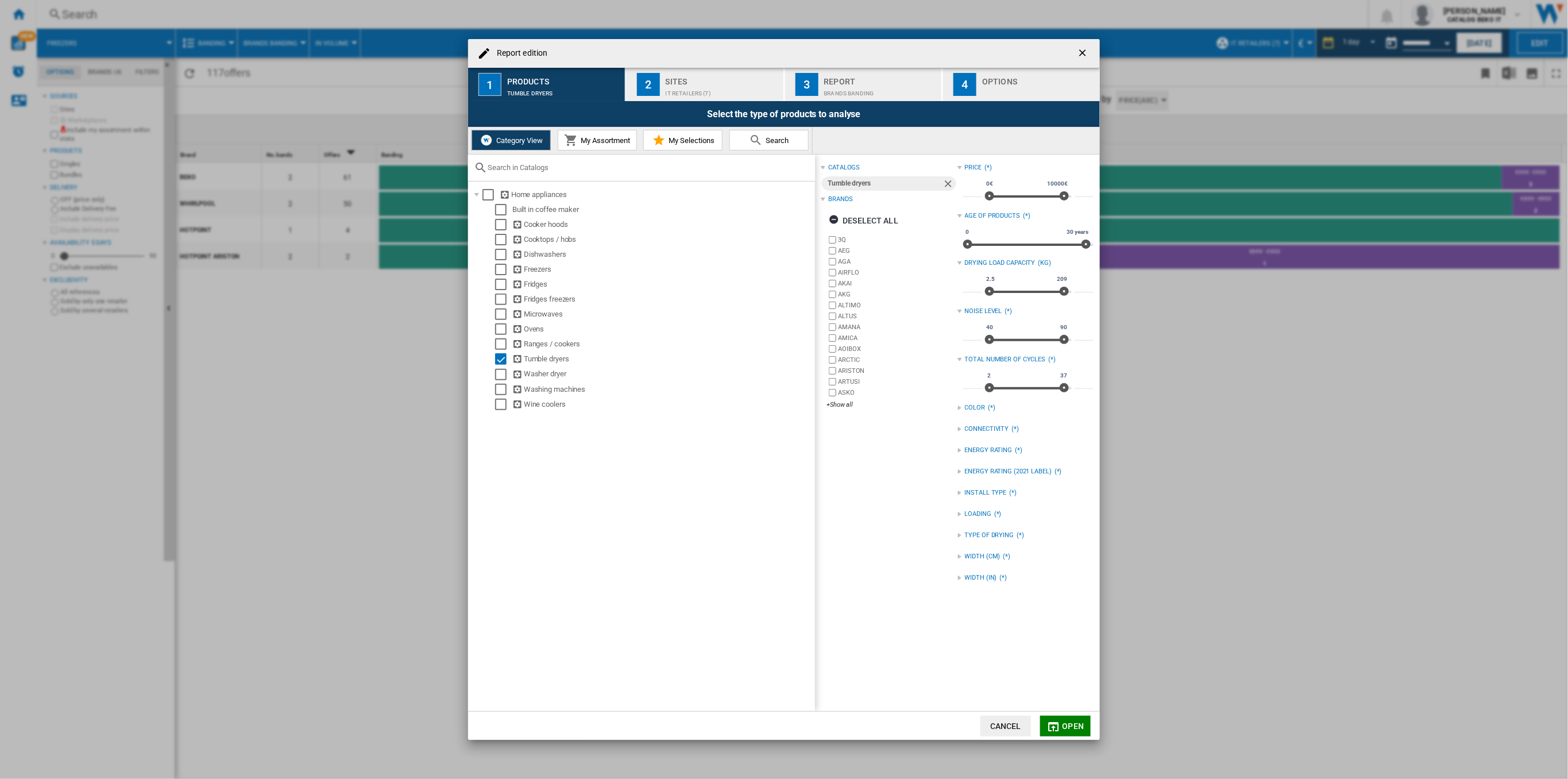
click at [841, 398] on div "3Q AEG AGA AIRFLO AKAI AKG ALTIMO ALTUS AMANA AMICA [GEOGRAPHIC_DATA] ARCTIC [G…" at bounding box center [891, 323] width 130 height 177
click at [841, 402] on div "+Show all" at bounding box center [891, 404] width 130 height 8
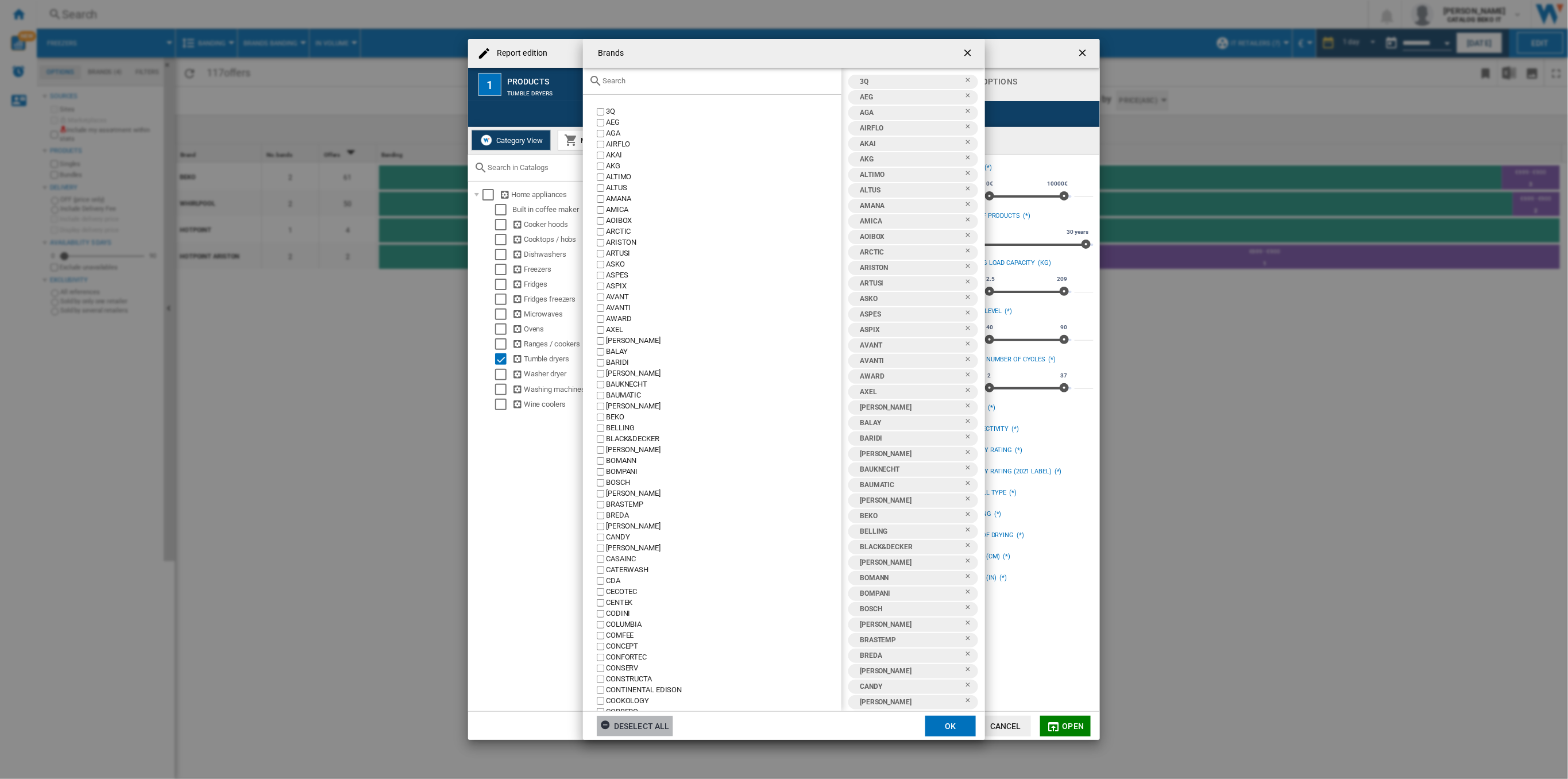
click at [637, 725] on div "Deselect all" at bounding box center [635, 726] width 69 height 20
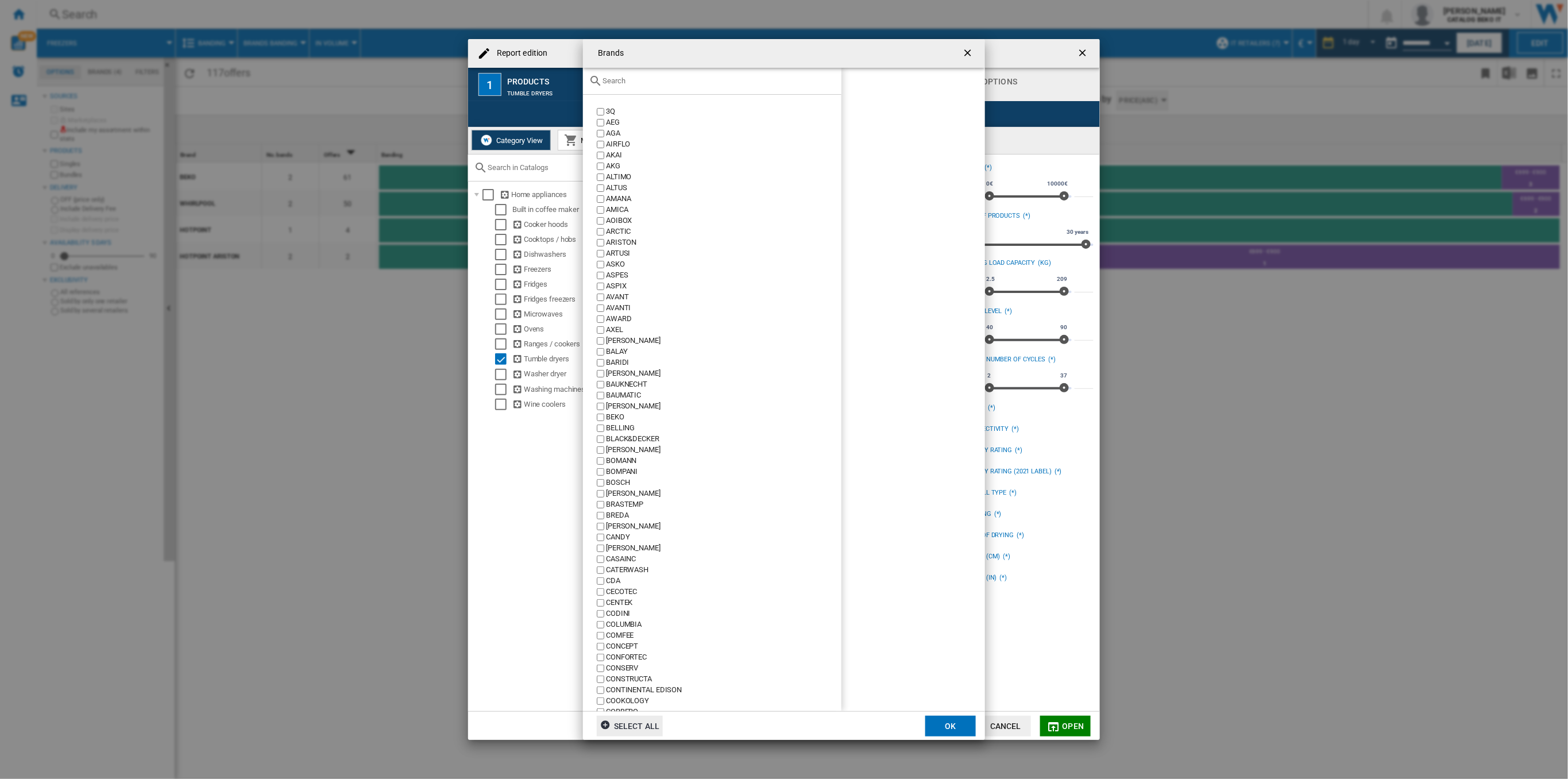
click at [623, 81] on input "Brands 3Q ..." at bounding box center [719, 80] width 233 height 8
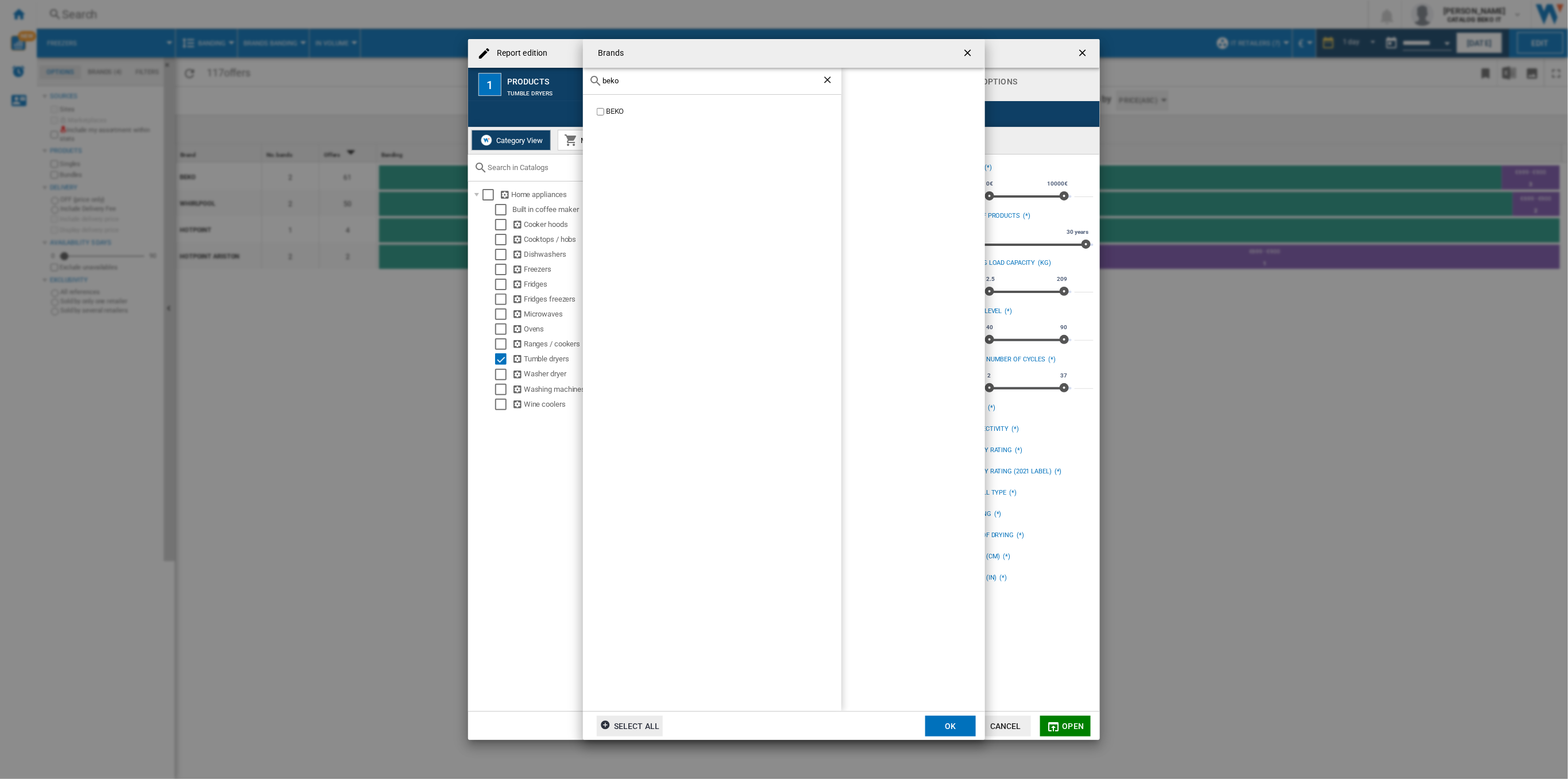
click at [604, 112] on label "BEKO" at bounding box center [718, 111] width 247 height 11
drag, startPoint x: 625, startPoint y: 80, endPoint x: 575, endPoint y: 86, distance: 50.4
click at [575, 86] on div "Brands beko BEKO BEKO Select all OK" at bounding box center [784, 390] width 1568 height 779
drag, startPoint x: 629, startPoint y: 80, endPoint x: 575, endPoint y: 85, distance: 54.2
click at [575, 85] on div "Brands whirl WHIRLPOOL BEKO WHIRLPOOL Select all OK" at bounding box center [784, 390] width 1568 height 779
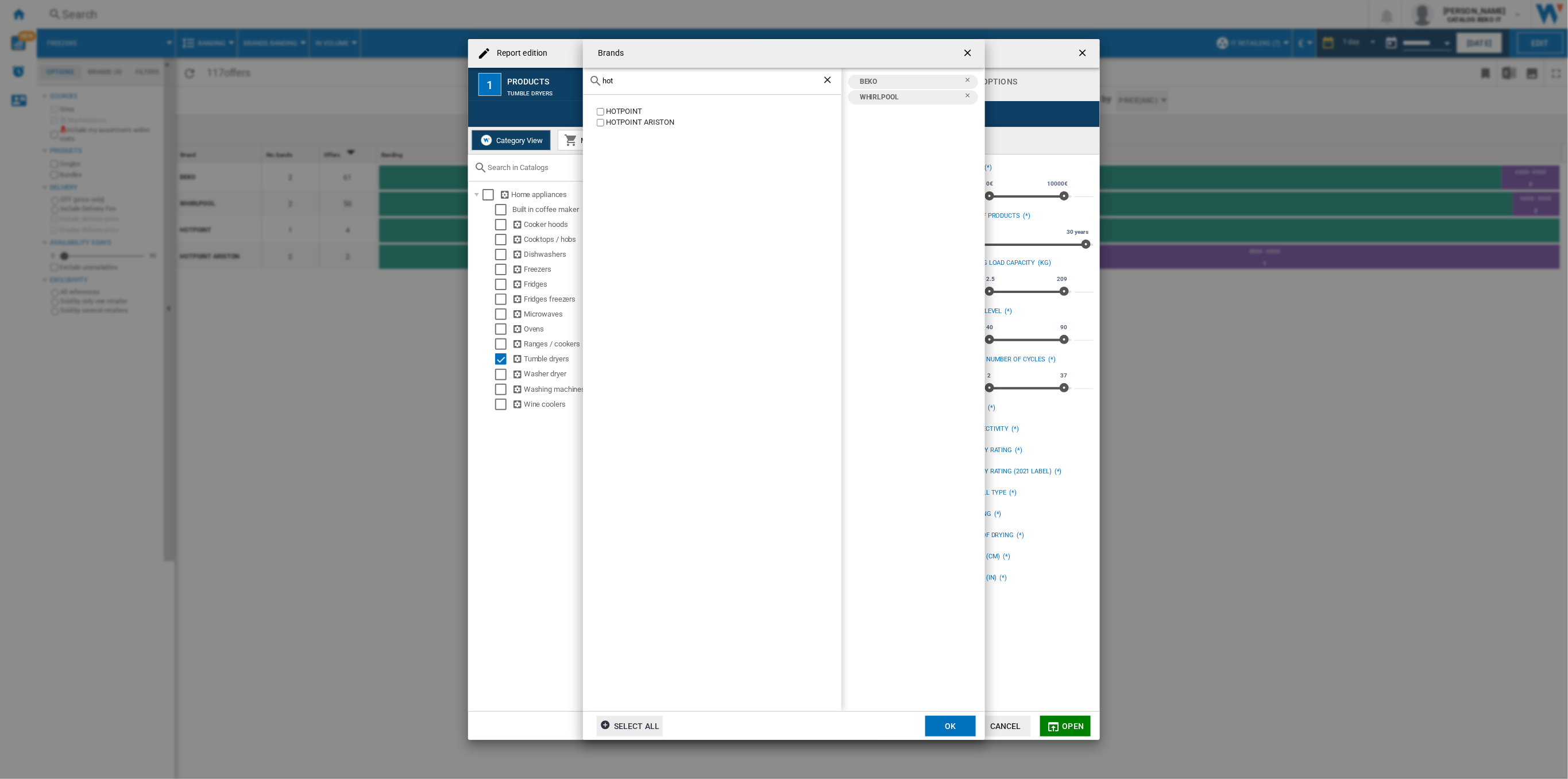
type input "hot"
click at [957, 720] on button "OK" at bounding box center [950, 726] width 51 height 20
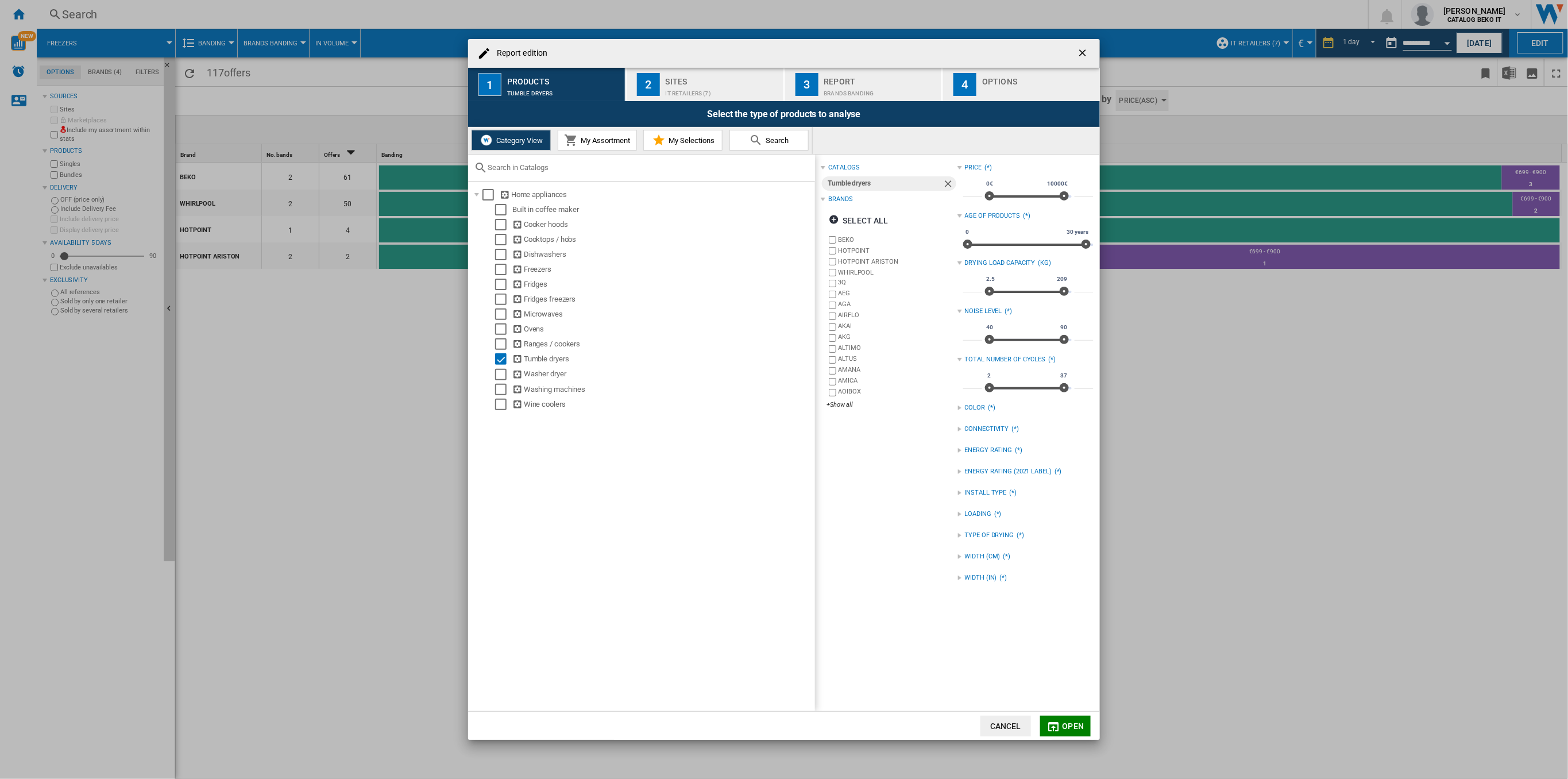
click at [986, 553] on div "WIDTH (CM)" at bounding box center [983, 556] width 36 height 9
click at [987, 553] on div "WIDTH (CM)" at bounding box center [983, 556] width 36 height 9
click at [673, 85] on div "IT Retailers (7)" at bounding box center [722, 90] width 113 height 12
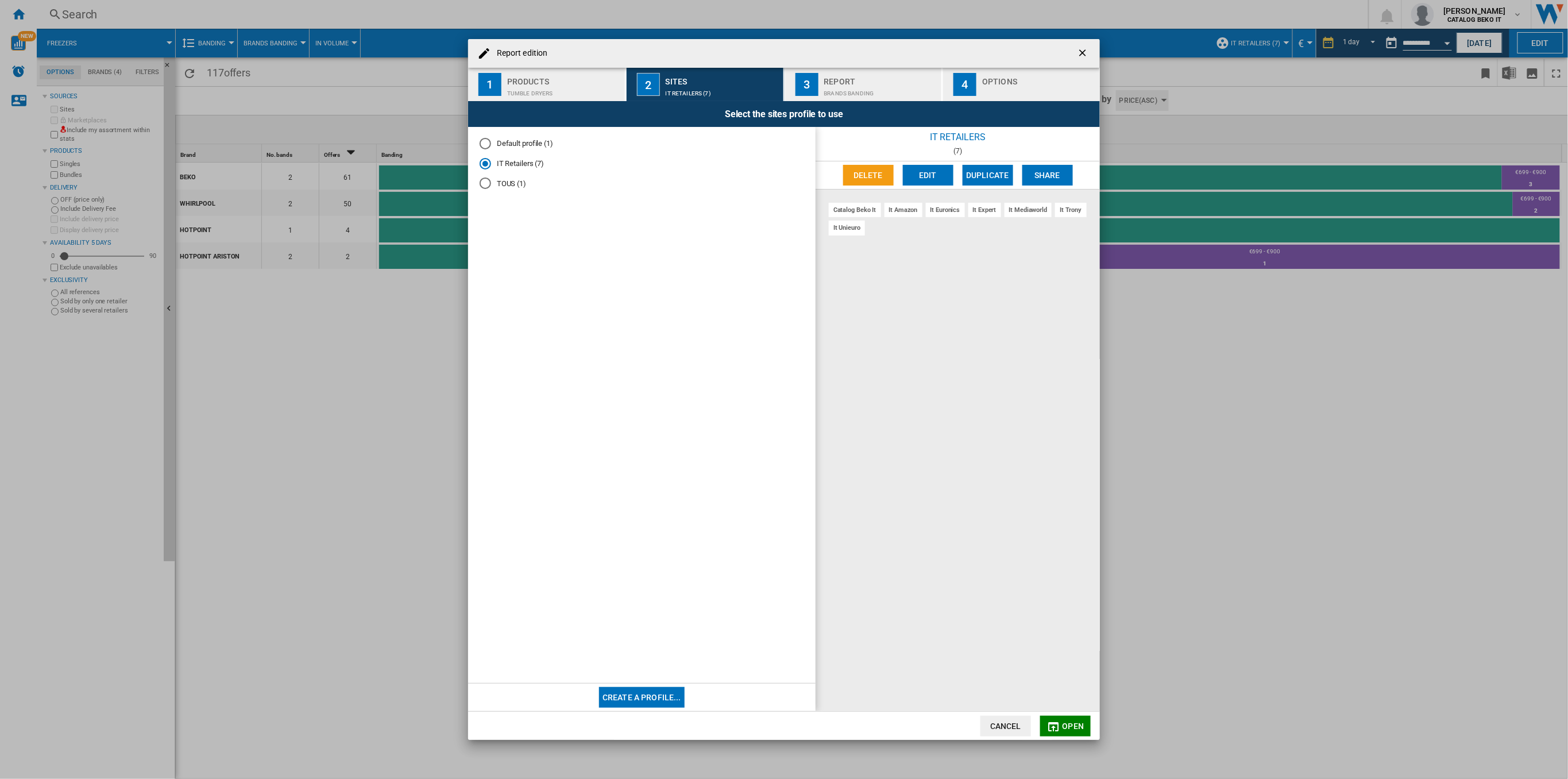
click at [820, 97] on button "3 Report Brands banding" at bounding box center [864, 85] width 158 height 33
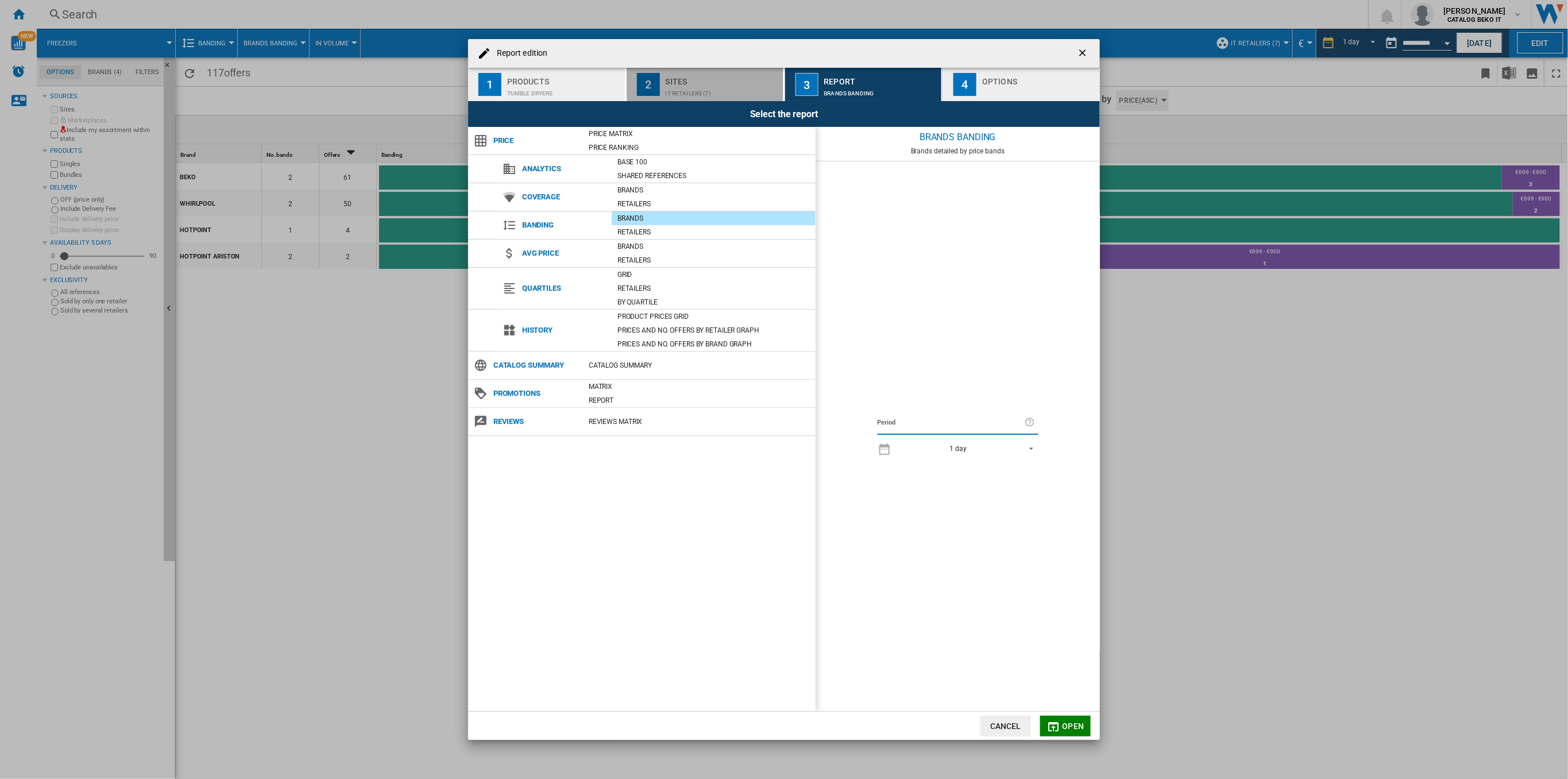
click at [689, 94] on div "IT Retailers (7)" at bounding box center [722, 90] width 113 height 12
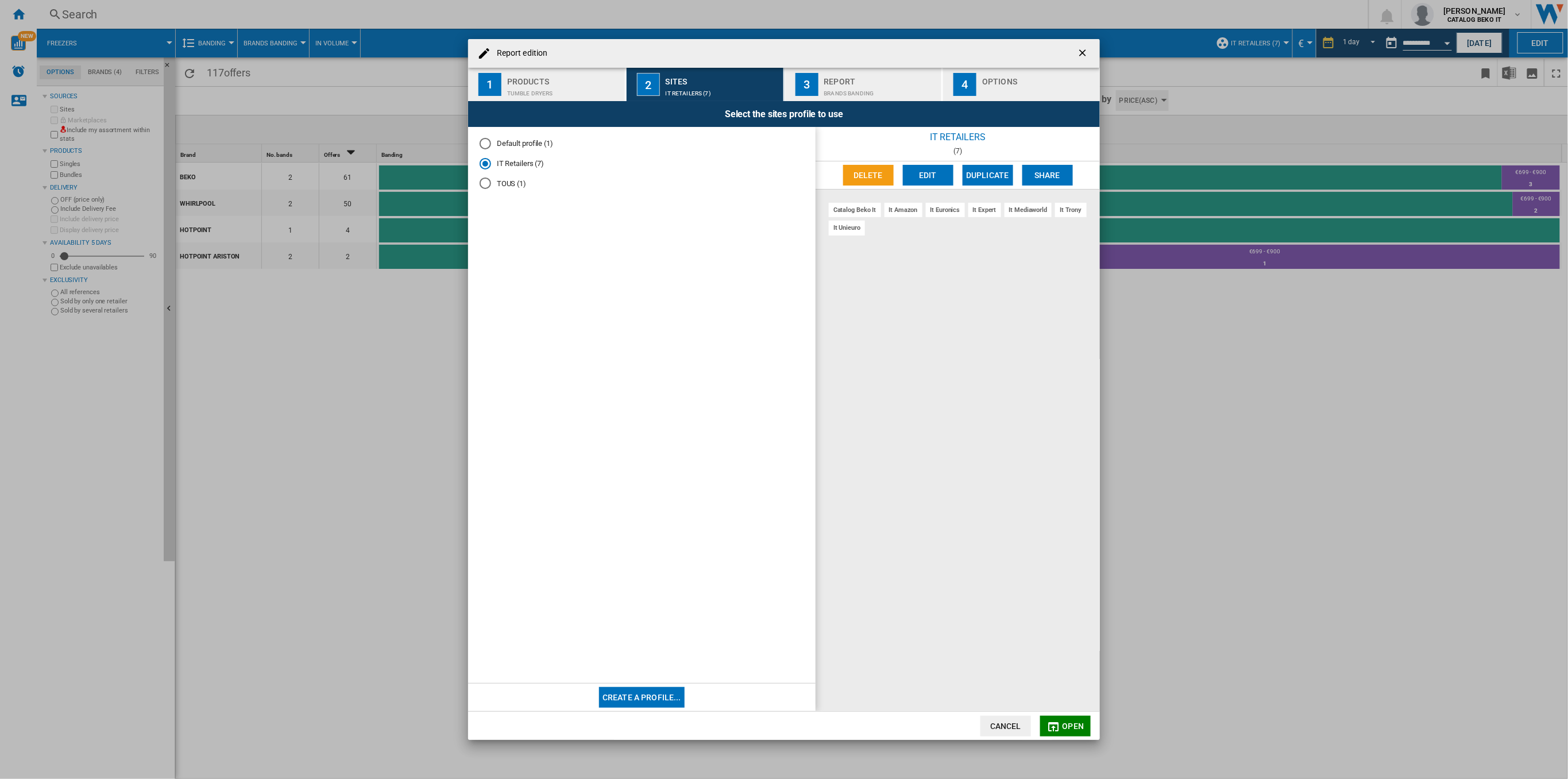
click at [1071, 725] on span "Open" at bounding box center [1073, 726] width 22 height 9
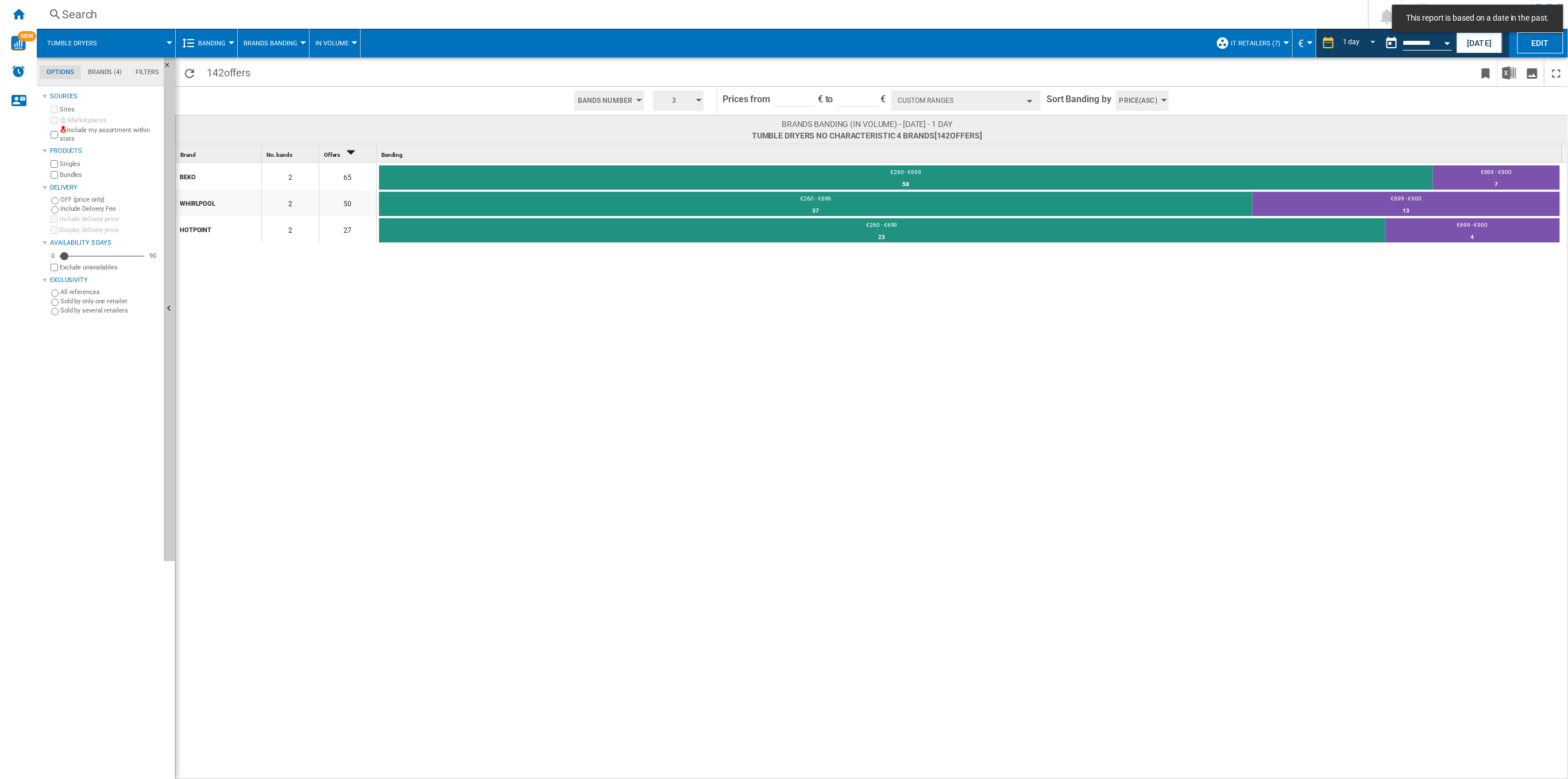
click at [977, 92] on button "Custom Ranges" at bounding box center [966, 101] width 149 height 20
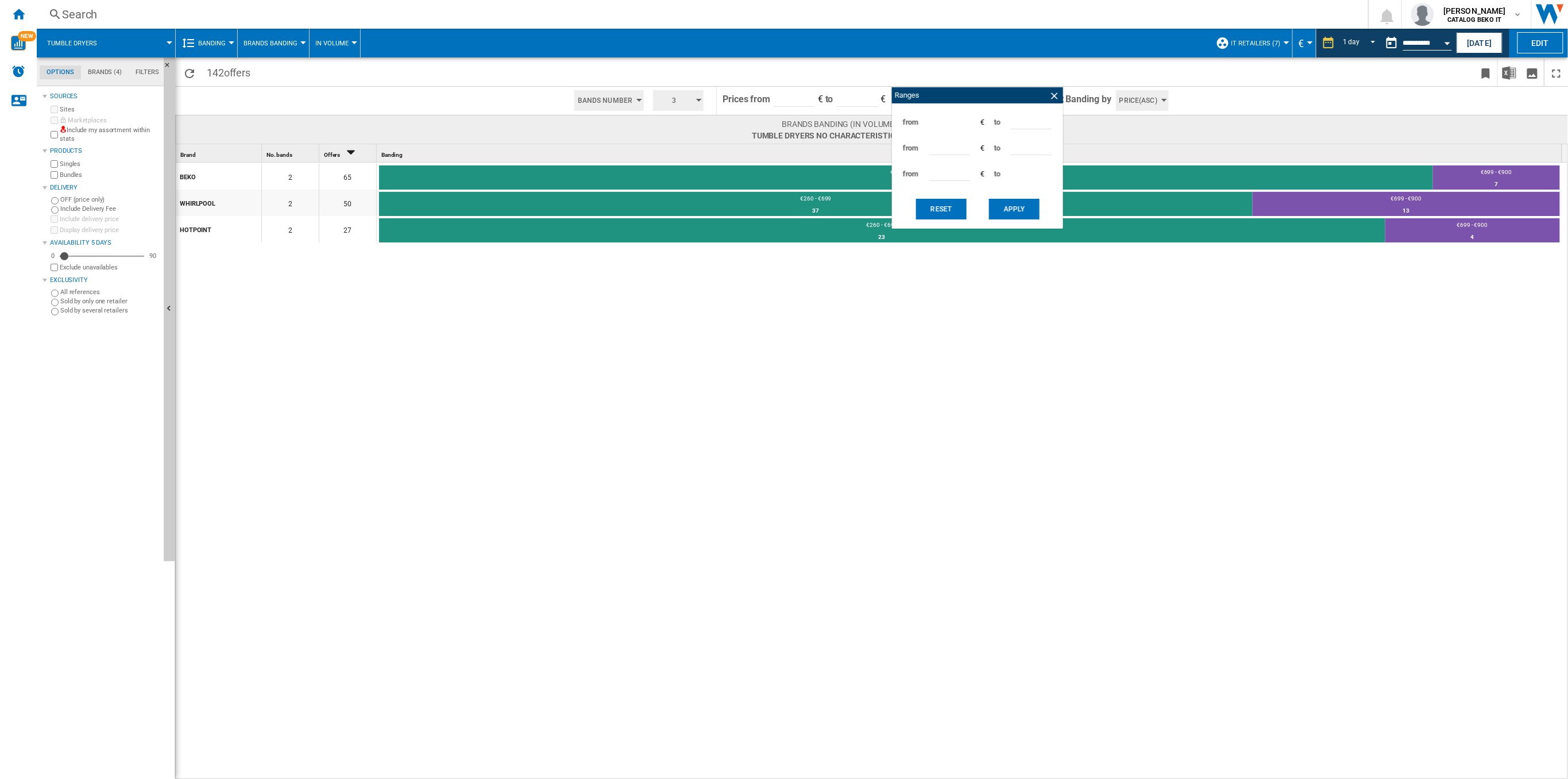
click at [1014, 120] on input "***" at bounding box center [1032, 120] width 41 height 17
type input "***"
click at [932, 148] on input "***" at bounding box center [950, 146] width 41 height 17
type input "***"
click at [1002, 215] on button "Apply" at bounding box center [1014, 209] width 51 height 20
